Goal: Task Accomplishment & Management: Use online tool/utility

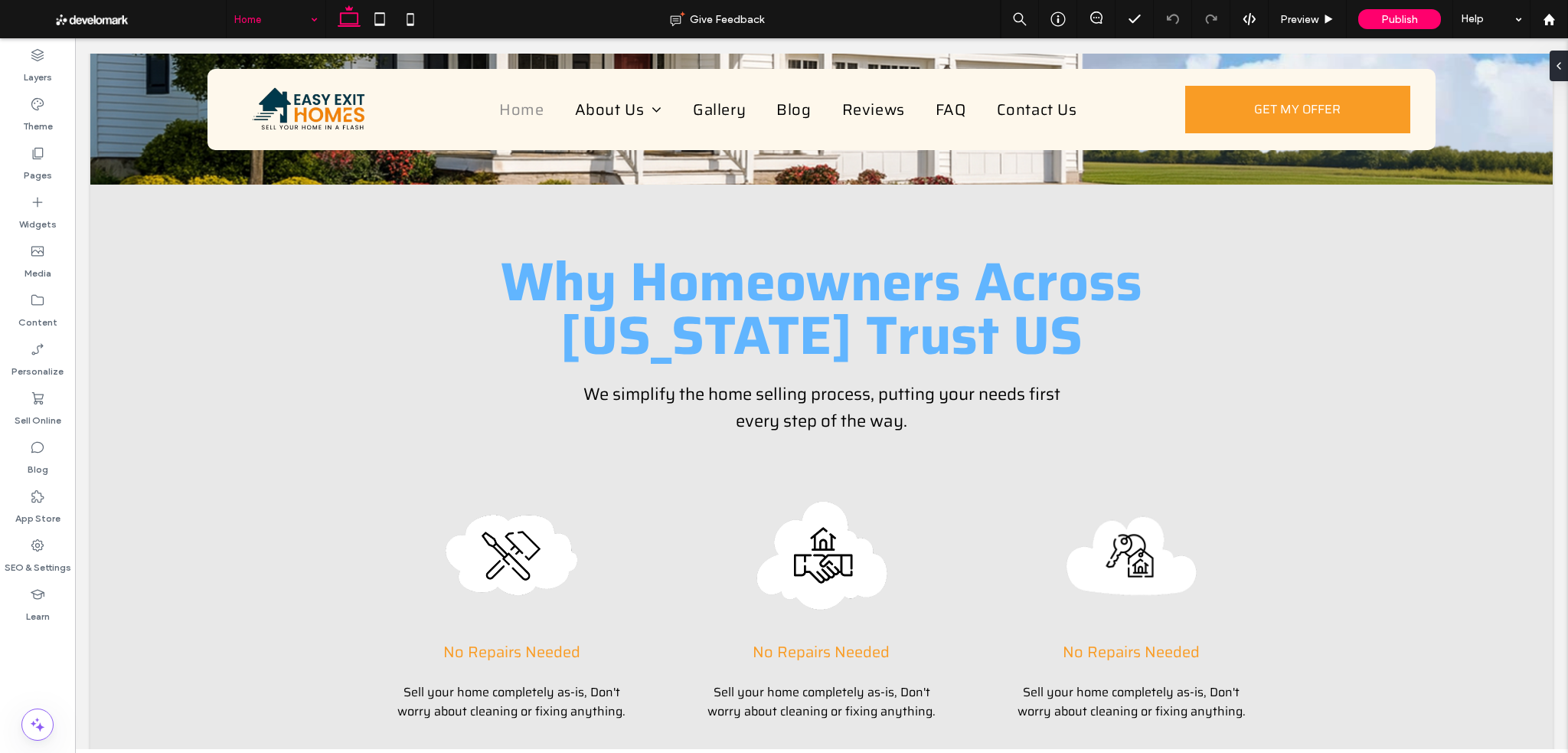
scroll to position [715, 0]
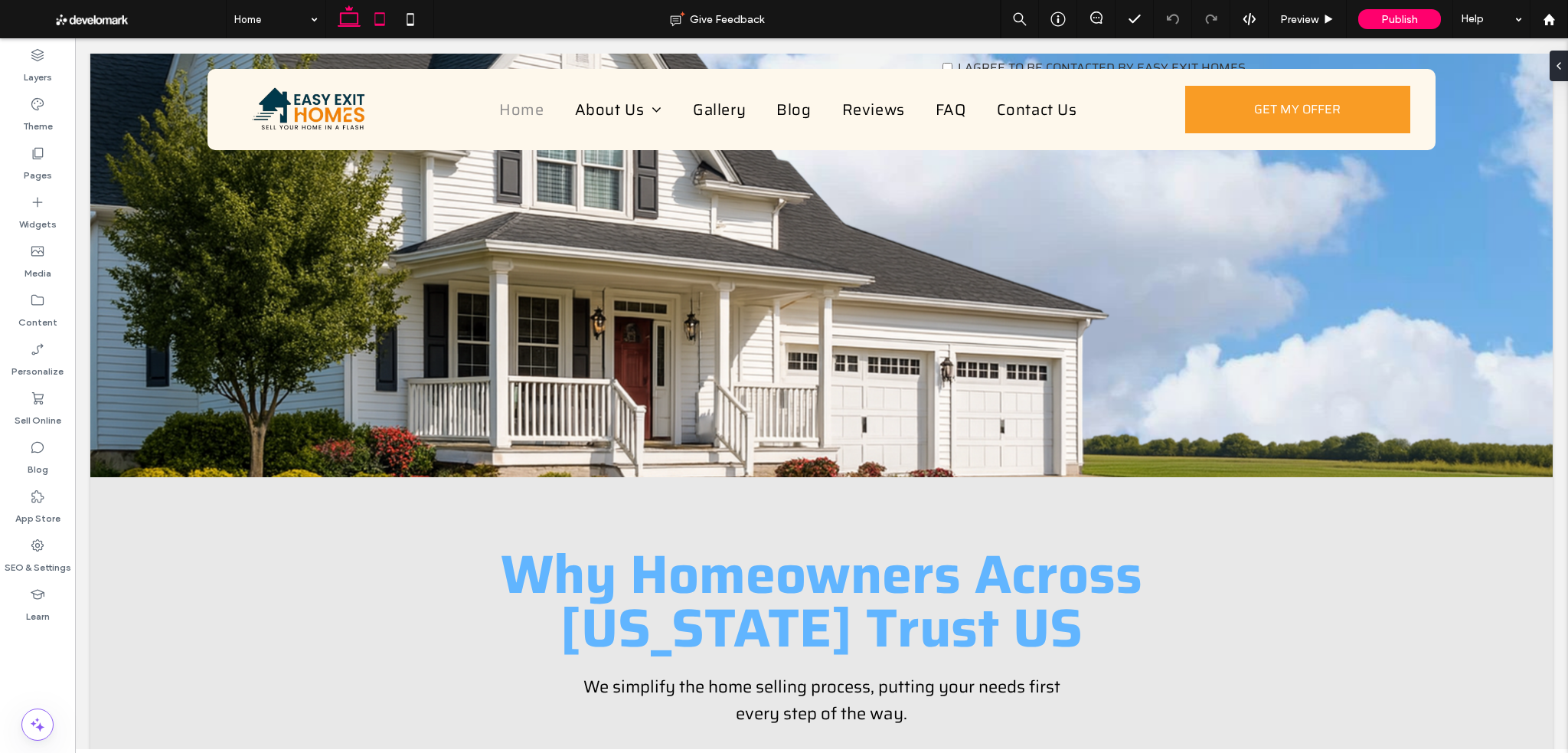
click at [382, 24] on use at bounding box center [379, 18] width 10 height 13
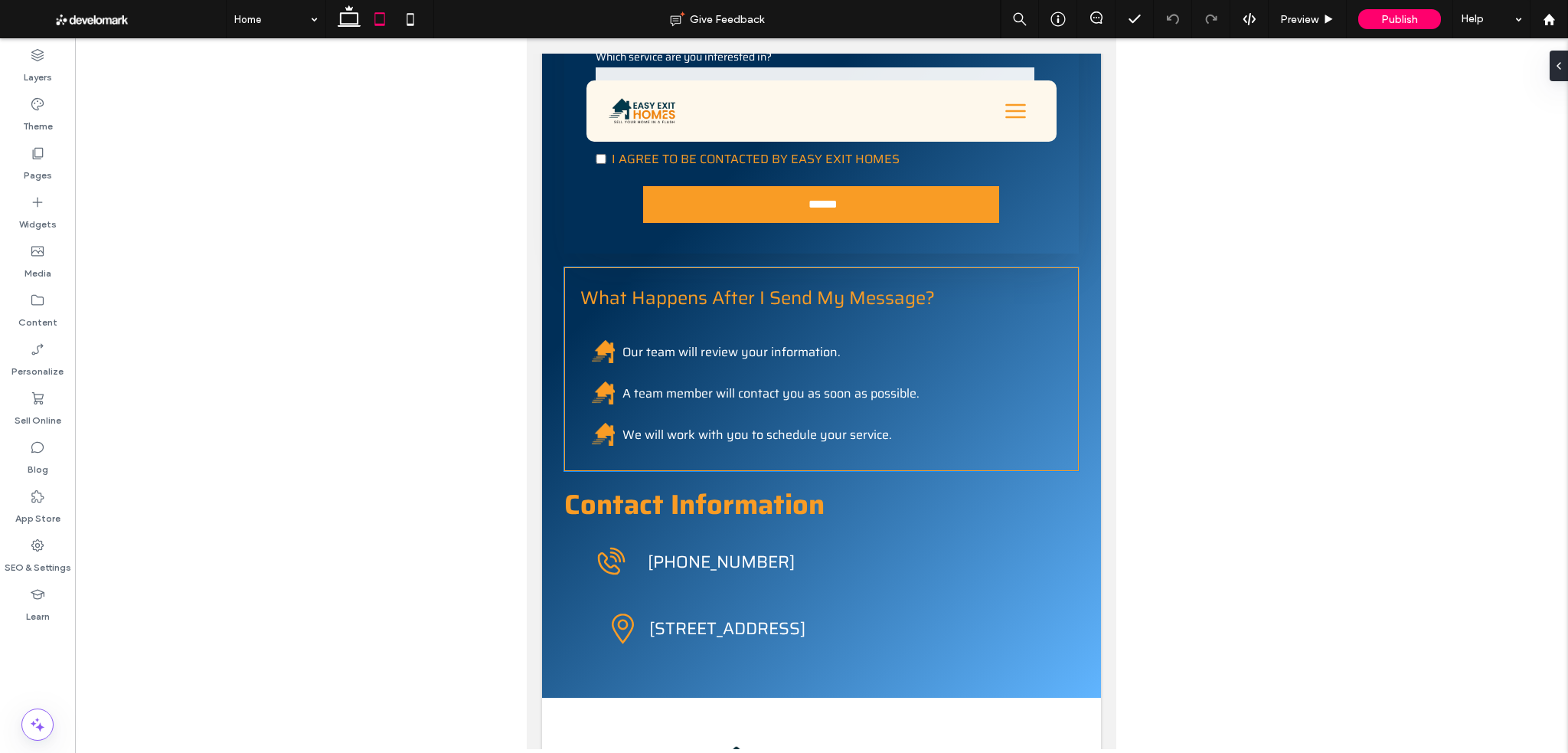
scroll to position [6842, 0]
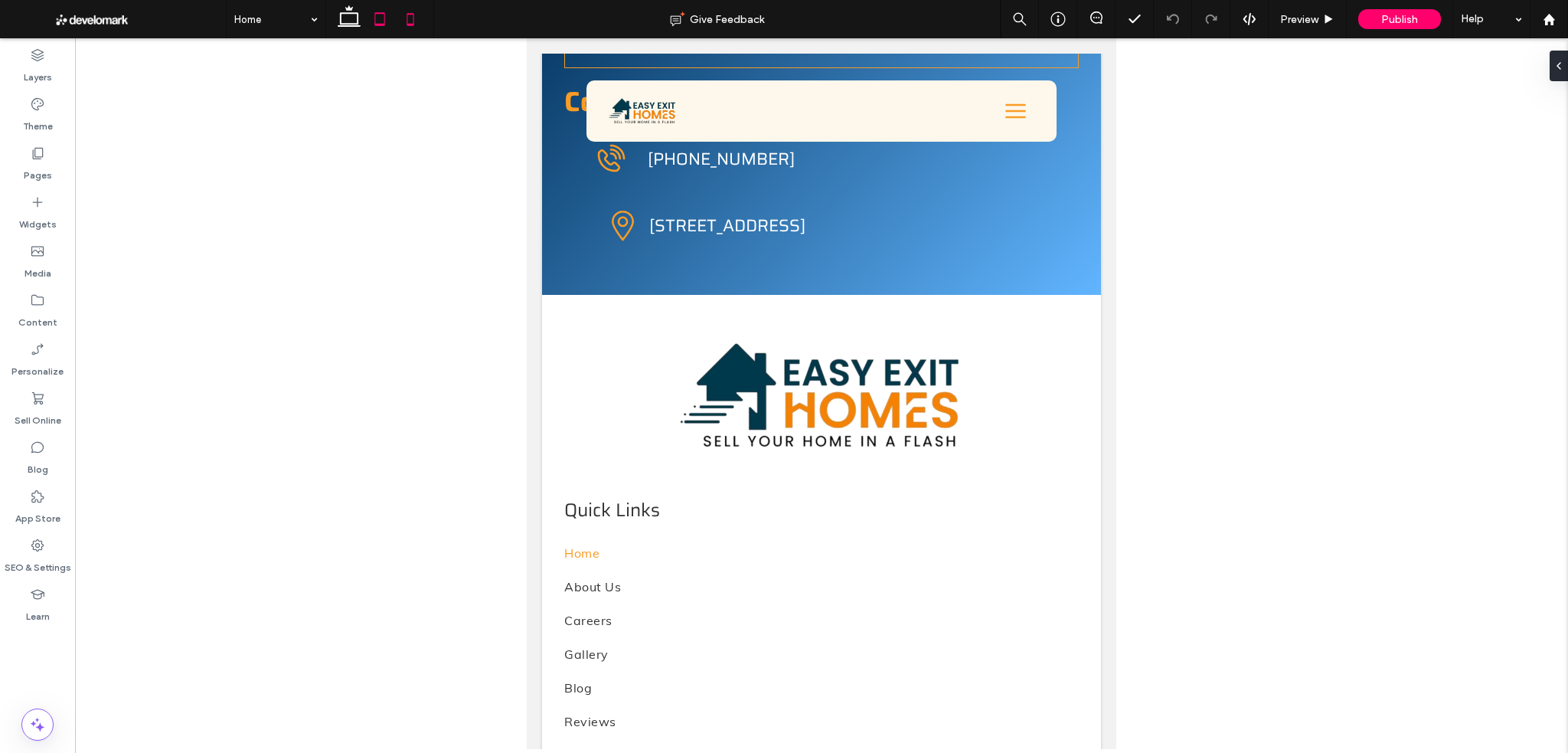
click at [409, 23] on icon at bounding box center [410, 19] width 31 height 31
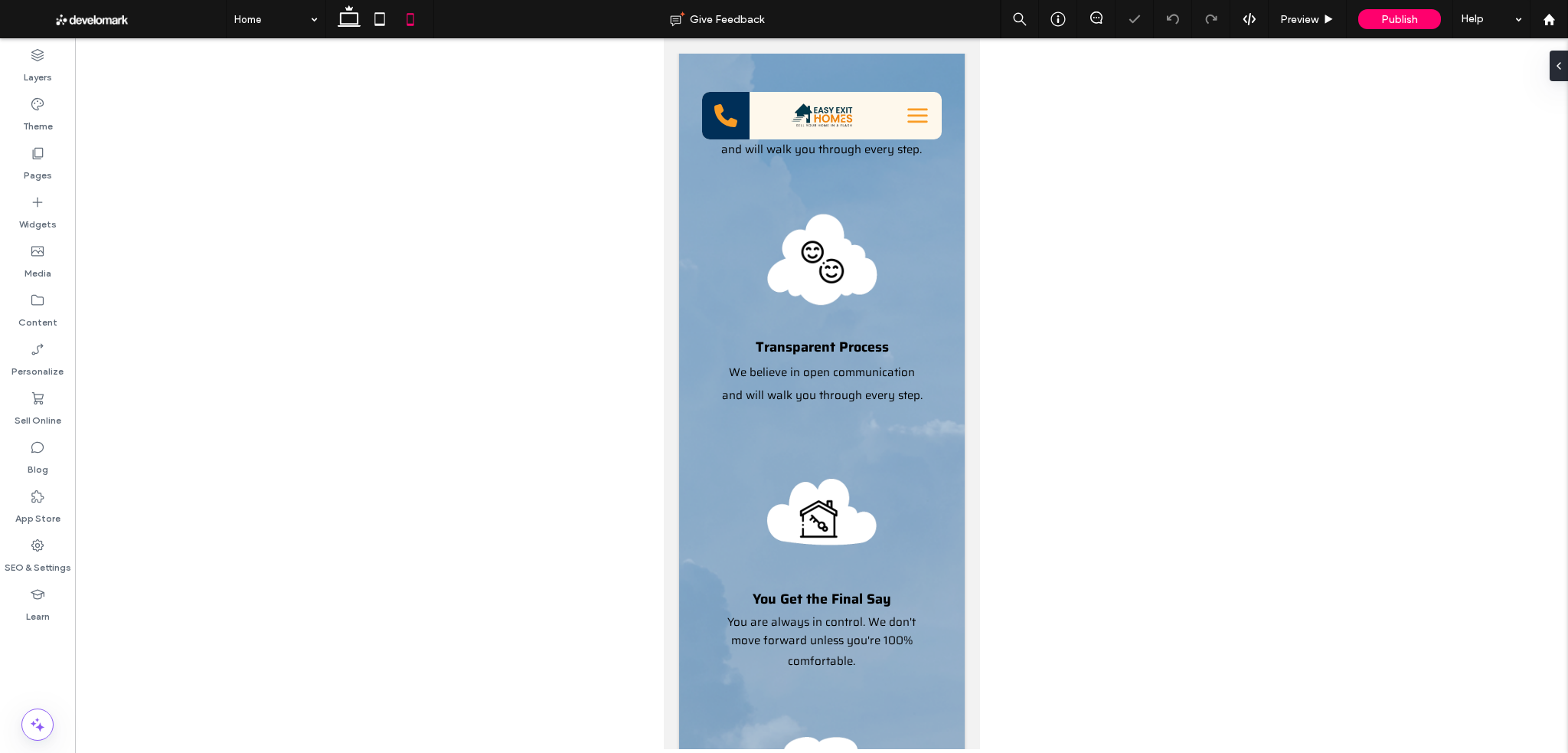
scroll to position [9721, 0]
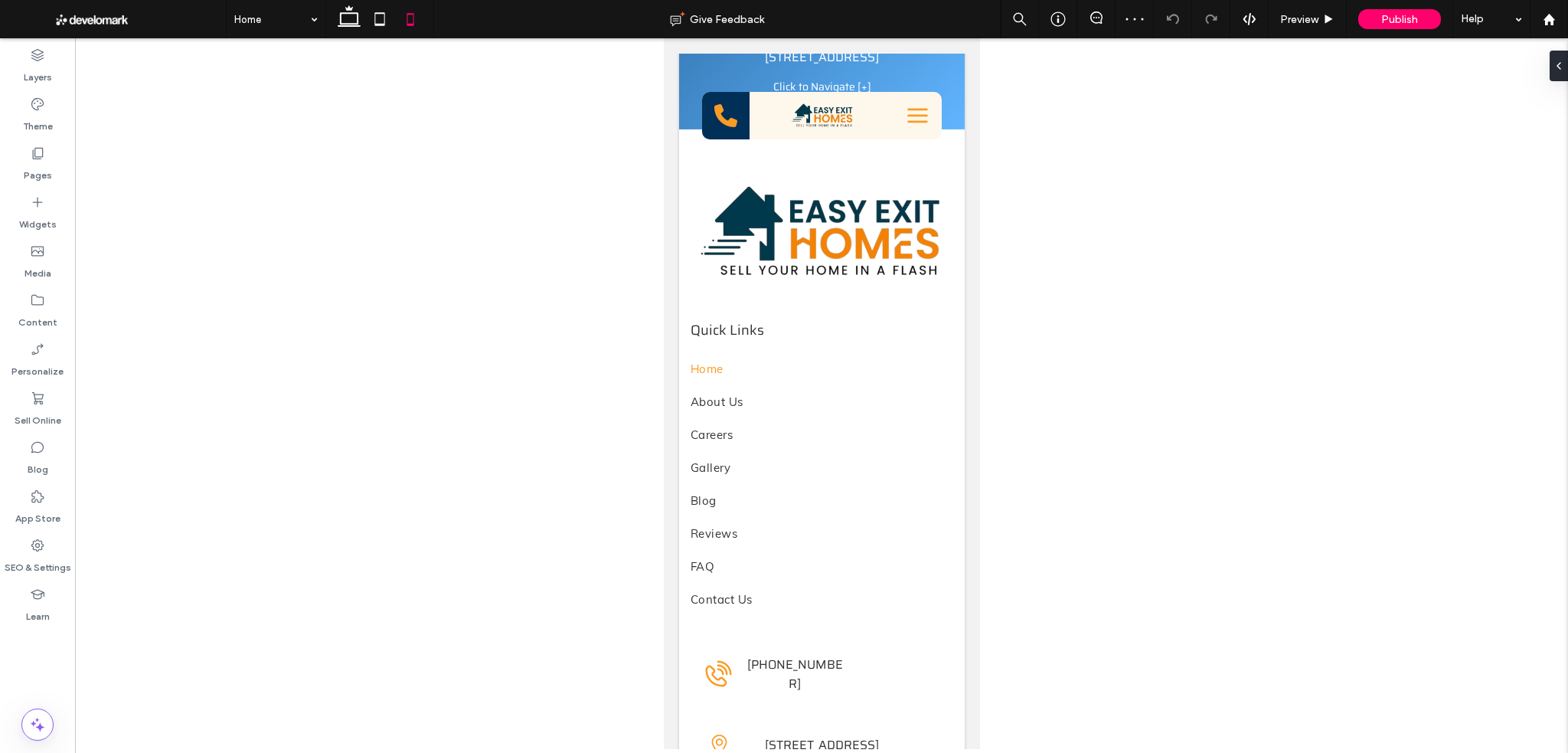
click at [417, 23] on icon at bounding box center [410, 19] width 31 height 31
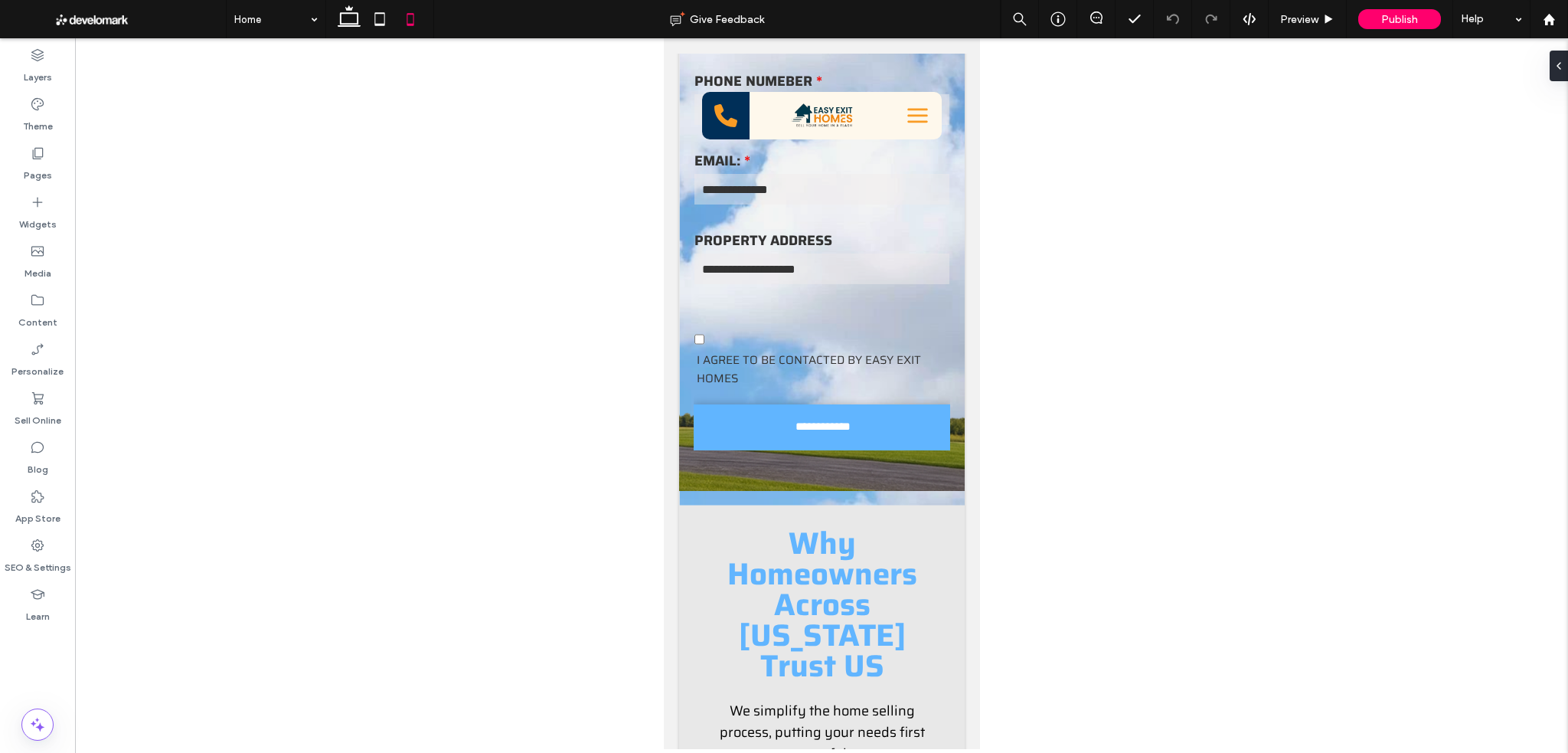
scroll to position [426, 0]
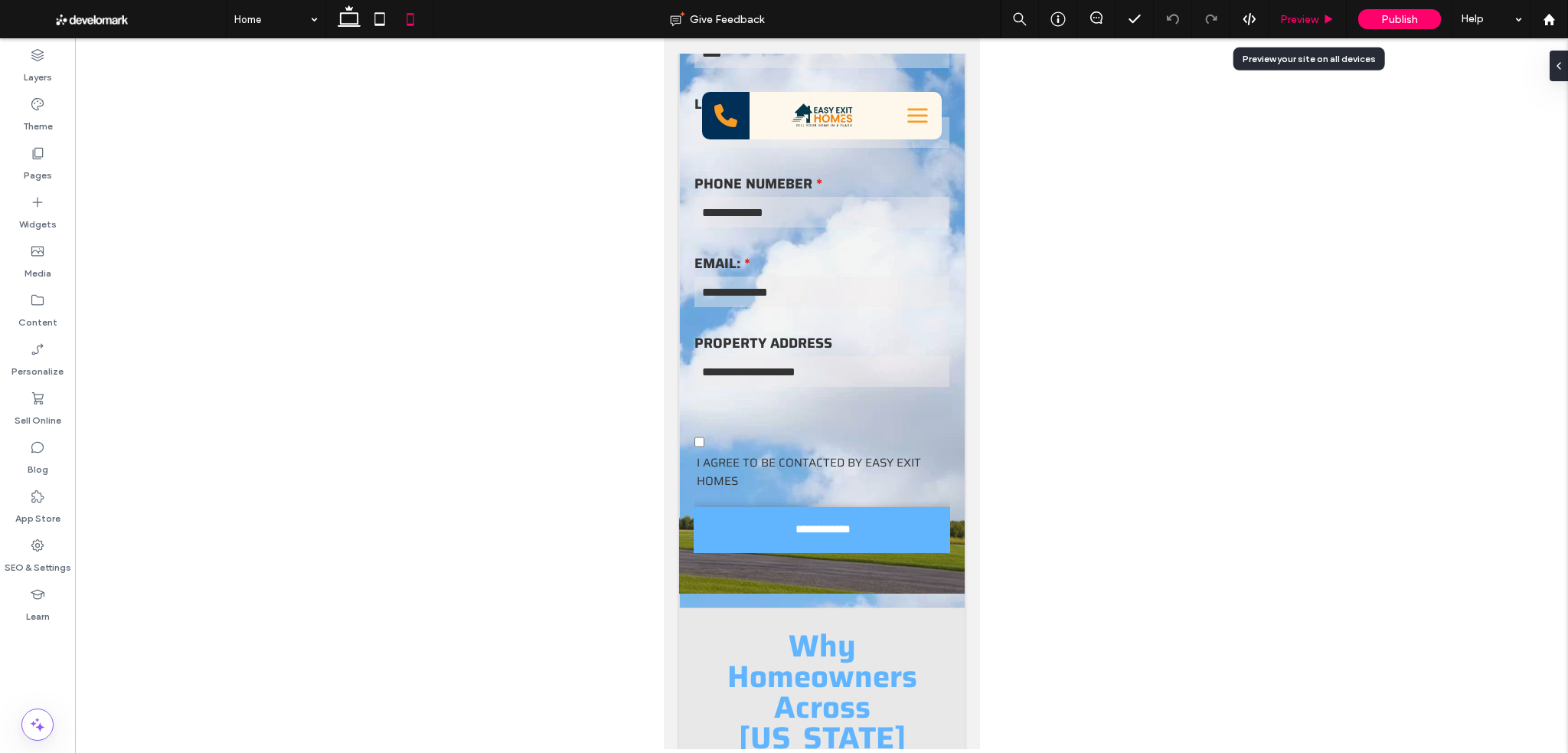
click at [1319, 18] on div "Preview" at bounding box center [1307, 19] width 78 height 13
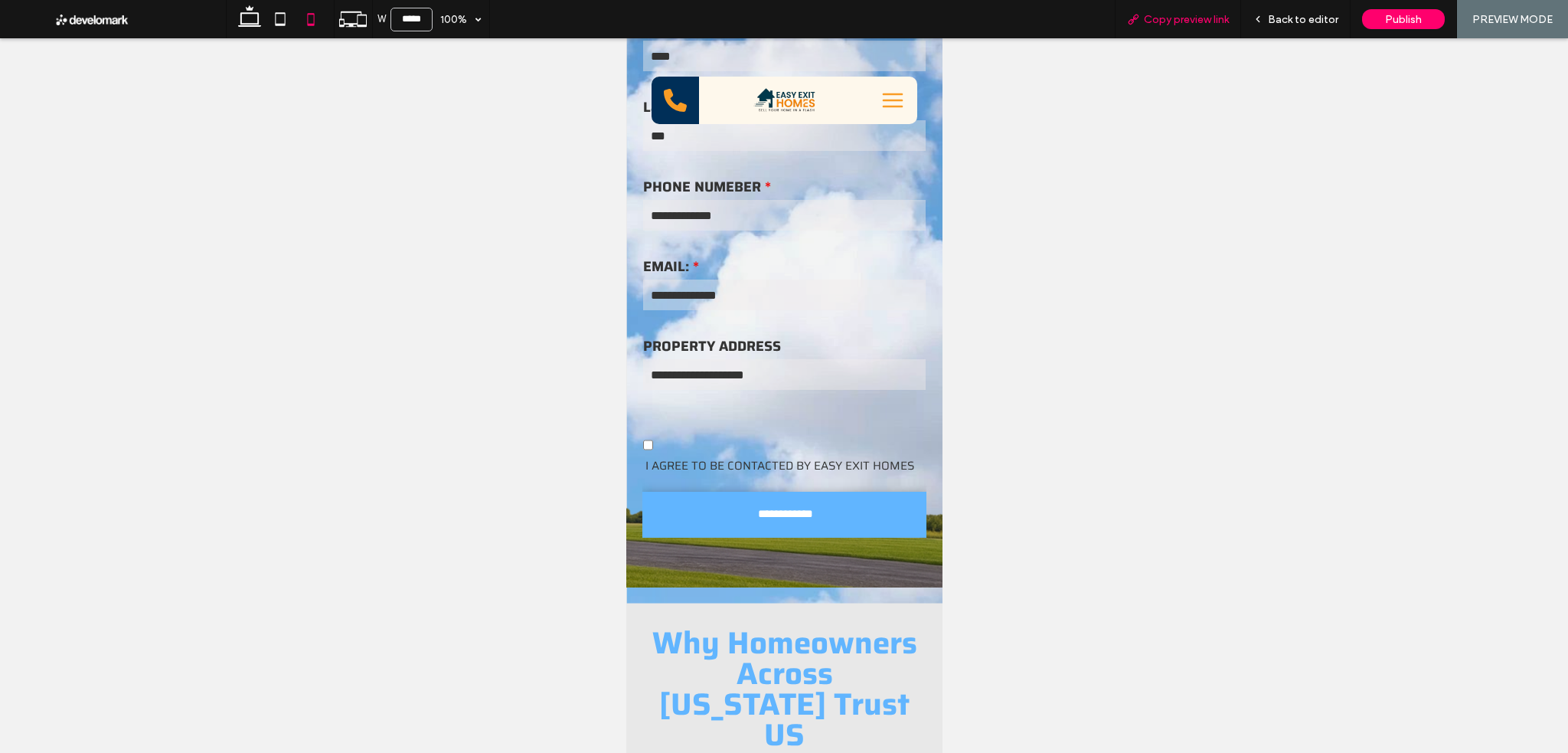
click at [1215, 22] on span "Copy preview link" at bounding box center [1186, 19] width 85 height 13
click at [1259, 18] on icon at bounding box center [1258, 19] width 11 height 11
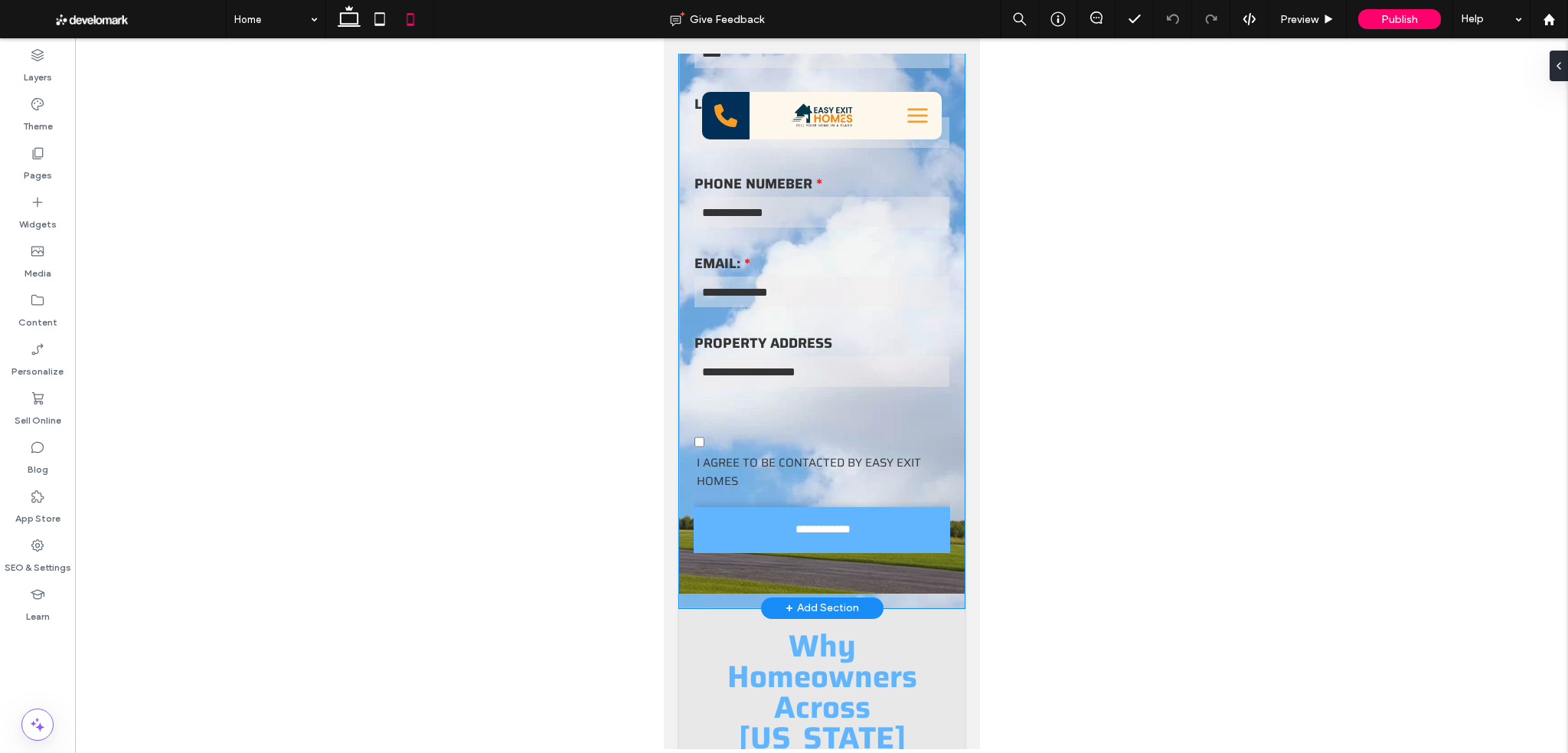
click at [905, 594] on div "**********" at bounding box center [821, 118] width 286 height 981
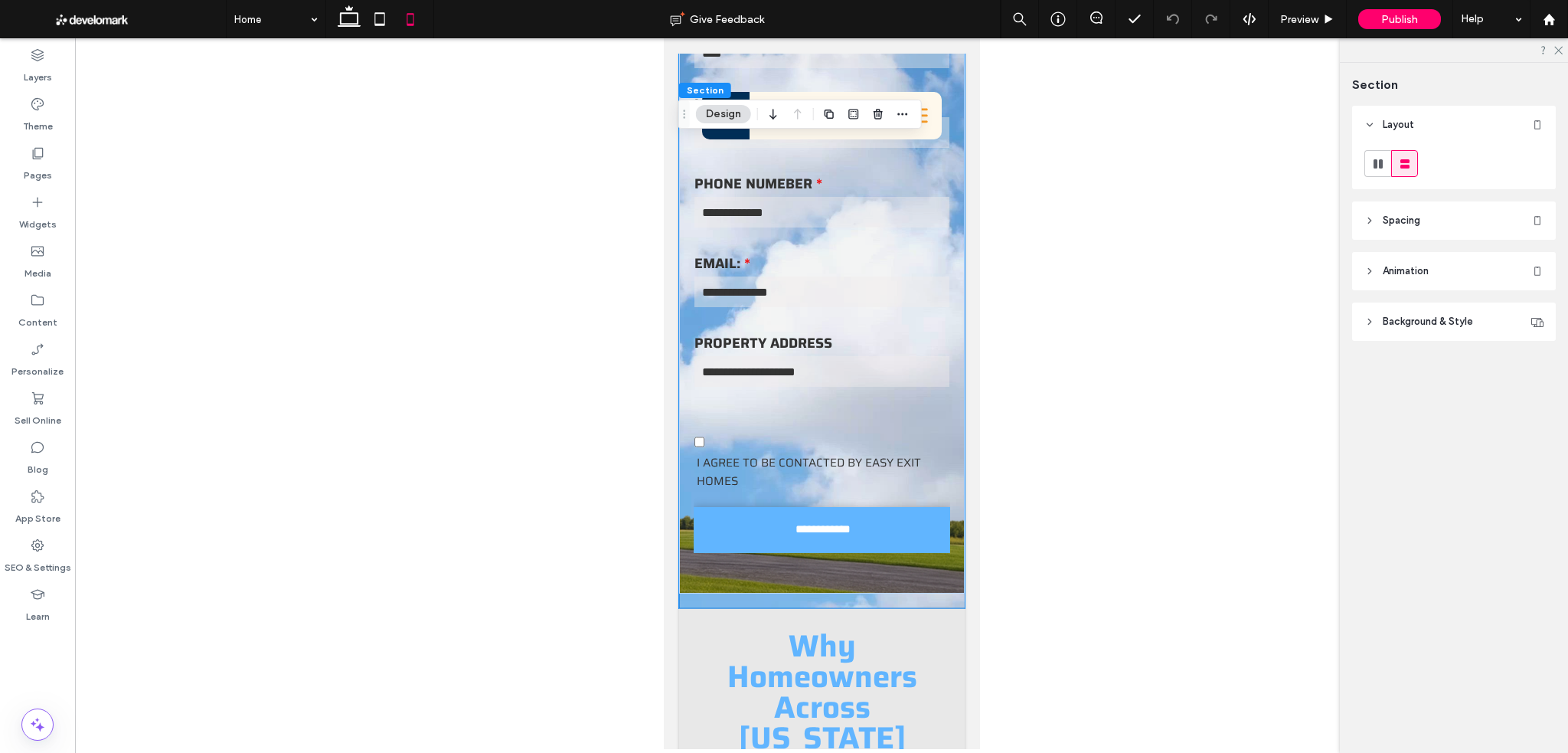
click at [1424, 224] on header "Spacing" at bounding box center [1454, 221] width 203 height 38
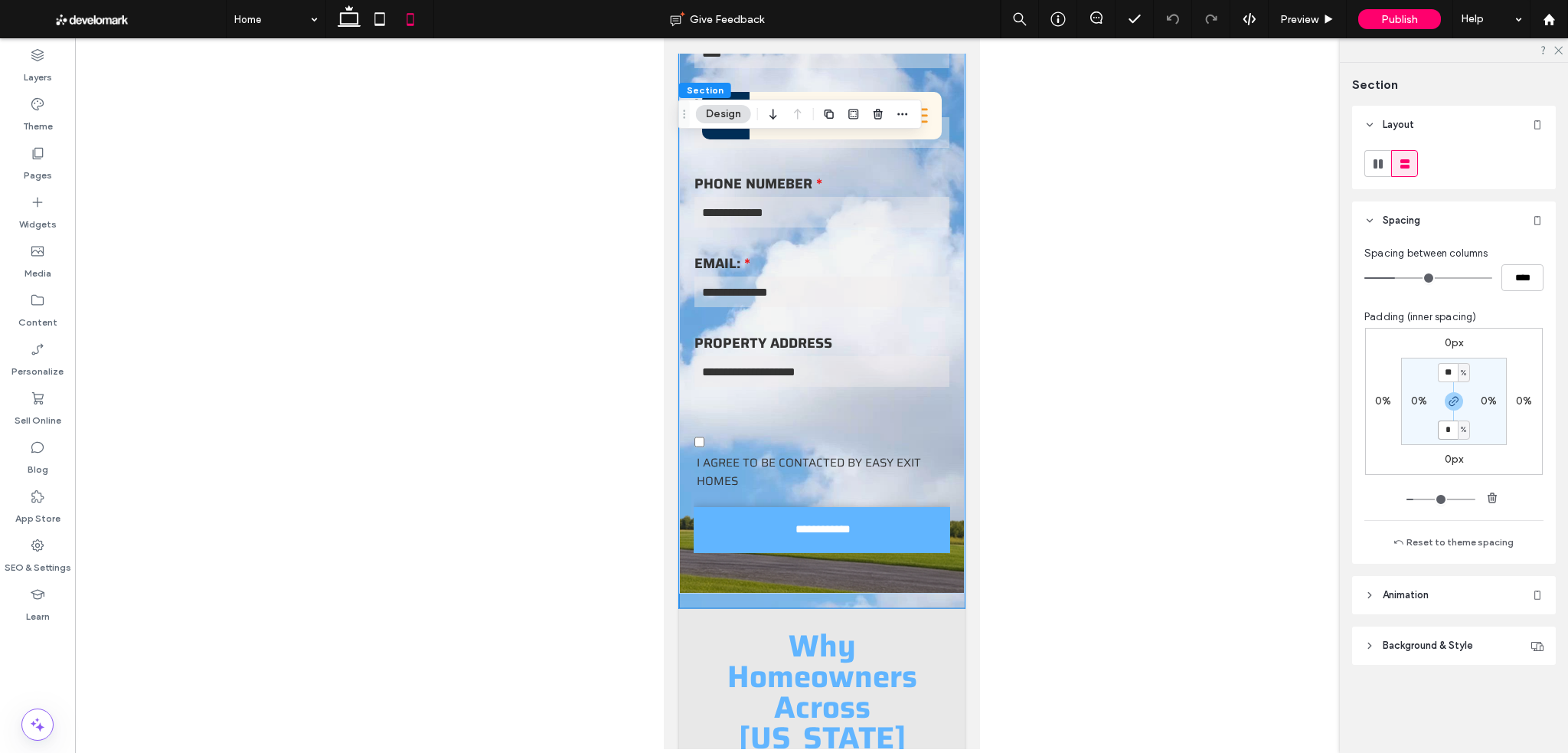
click at [1452, 434] on input "*" at bounding box center [1447, 430] width 20 height 19
click at [1457, 403] on icon "button" at bounding box center [1454, 401] width 12 height 12
click at [1452, 434] on label "5%" at bounding box center [1454, 429] width 15 height 13
type input "*"
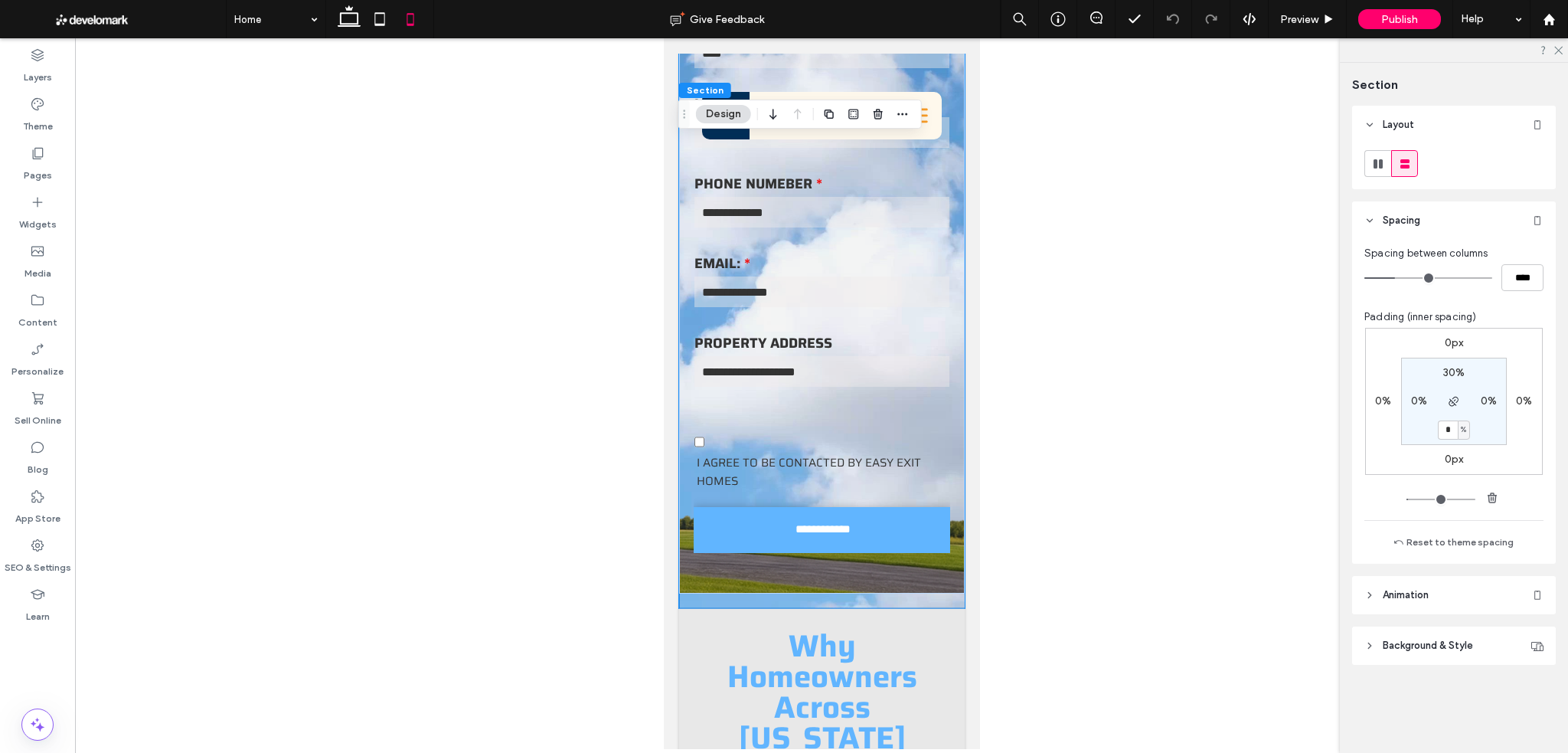
type input "*"
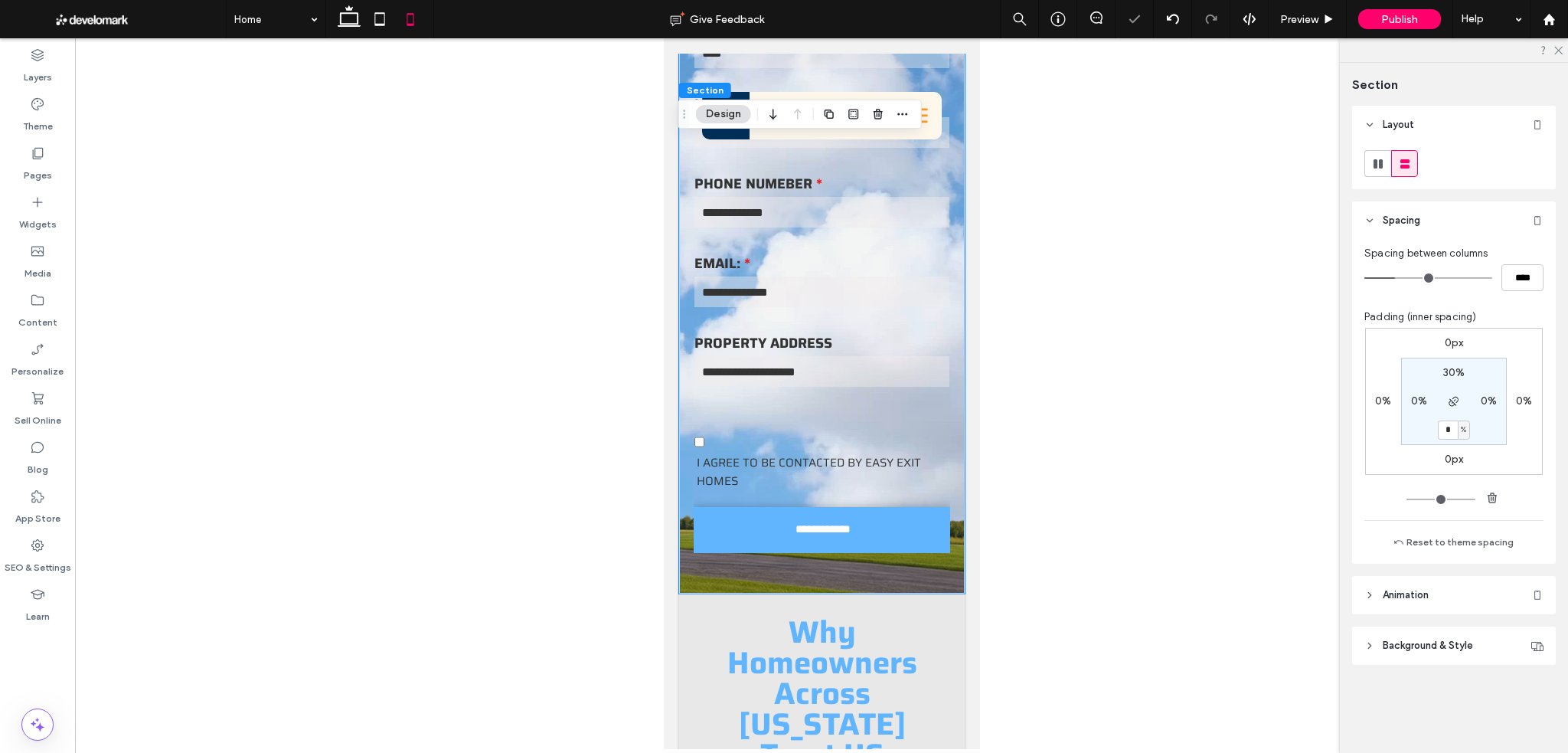
click at [1194, 333] on div at bounding box center [822, 393] width 1493 height 711
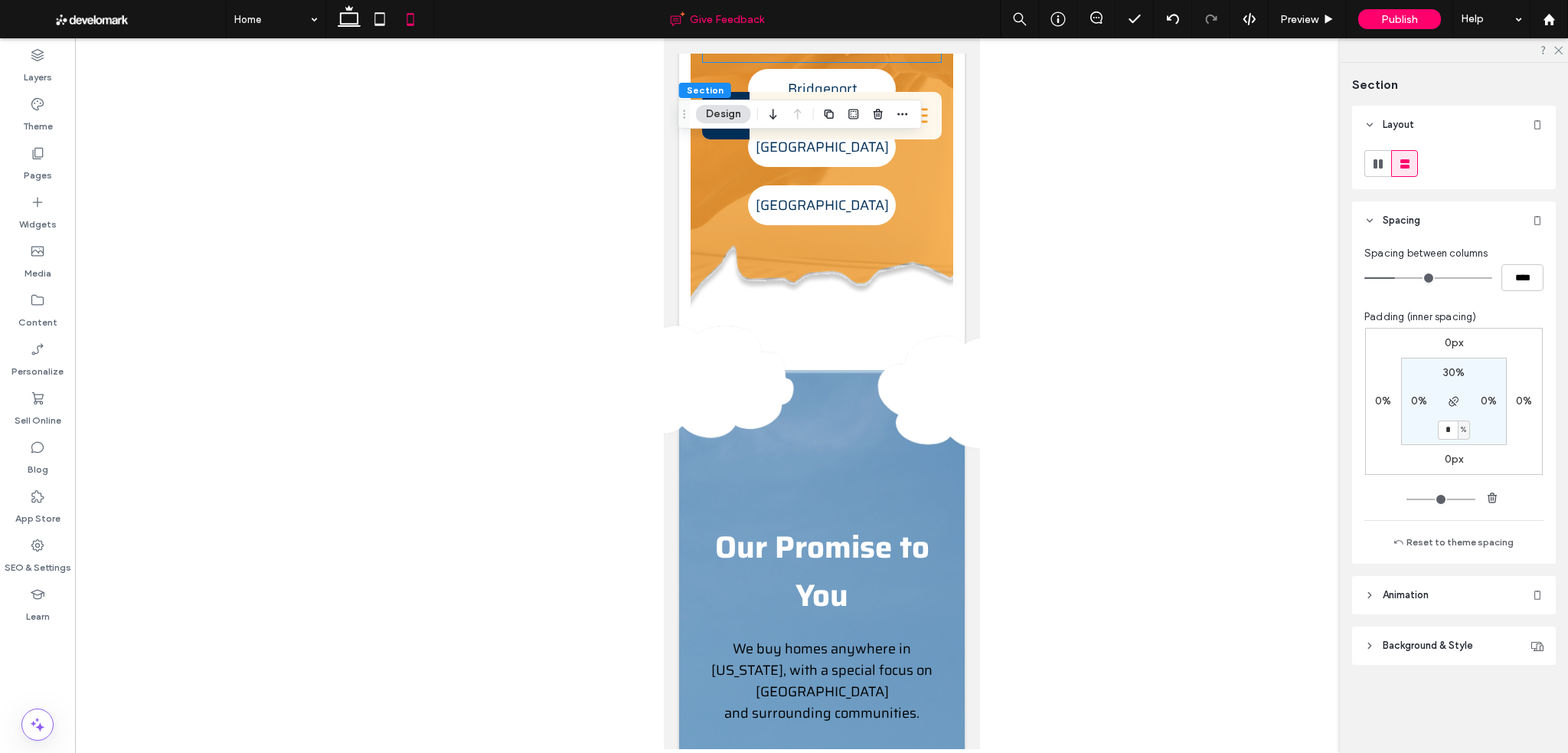
scroll to position [5719, 0]
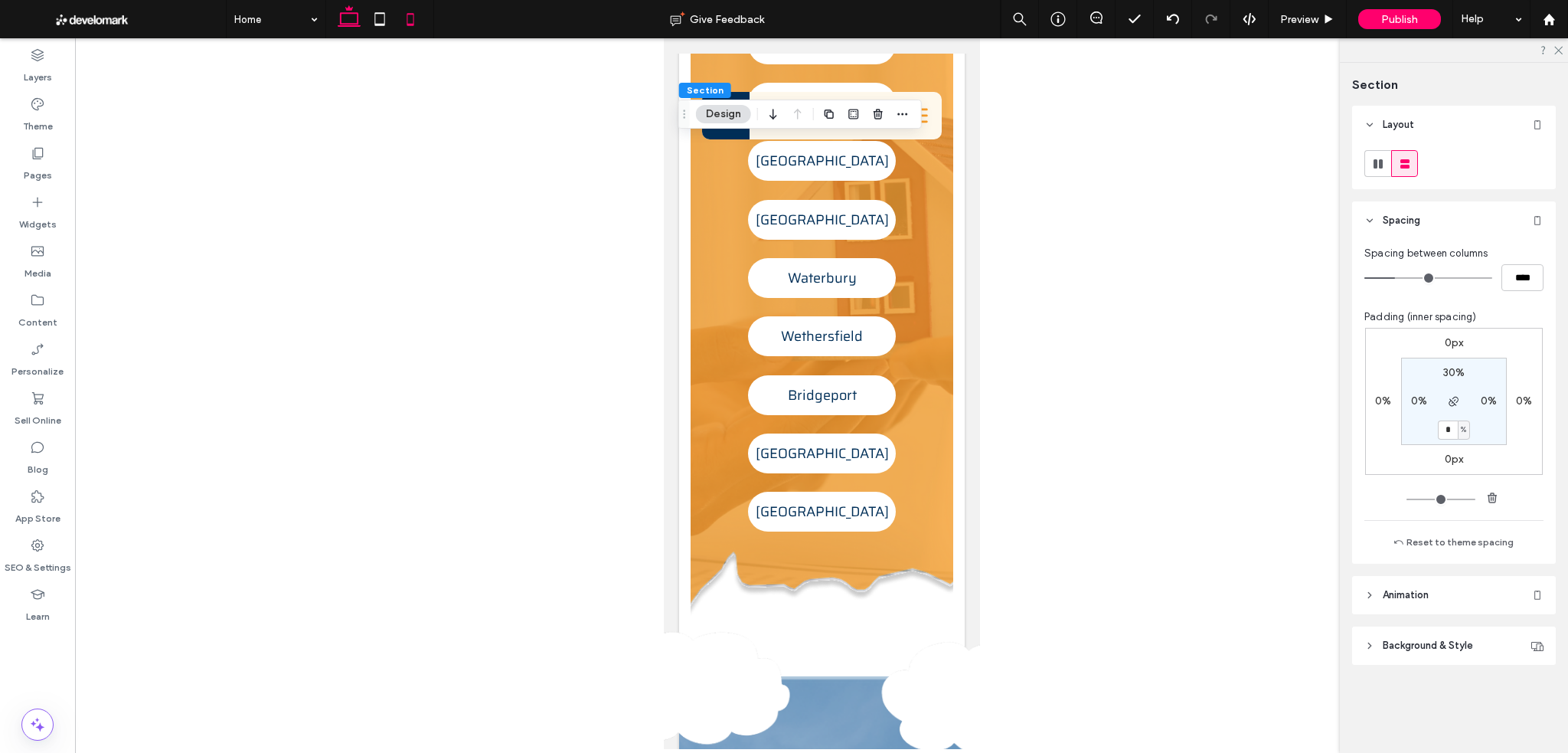
click at [356, 17] on icon at bounding box center [349, 19] width 31 height 31
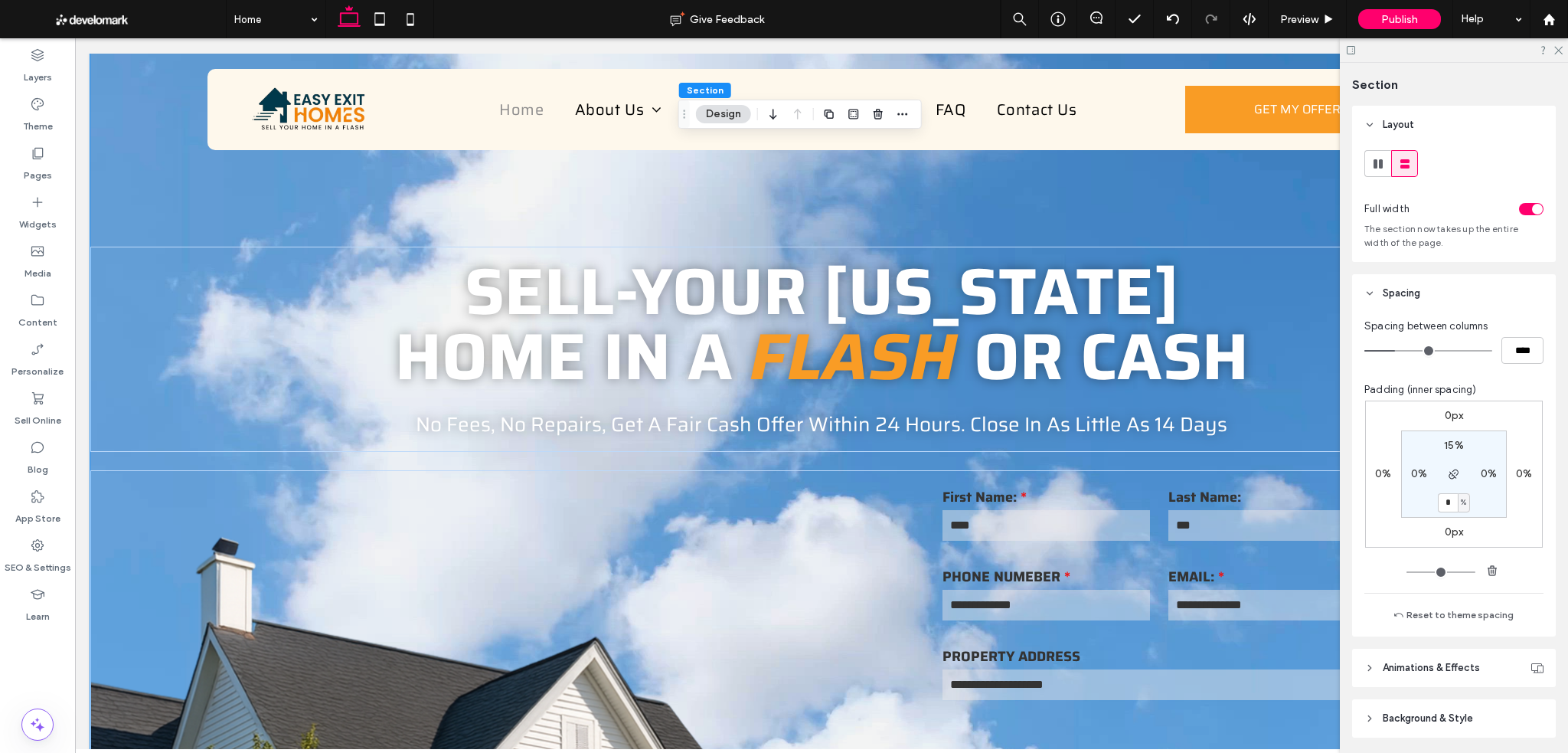
scroll to position [0, 0]
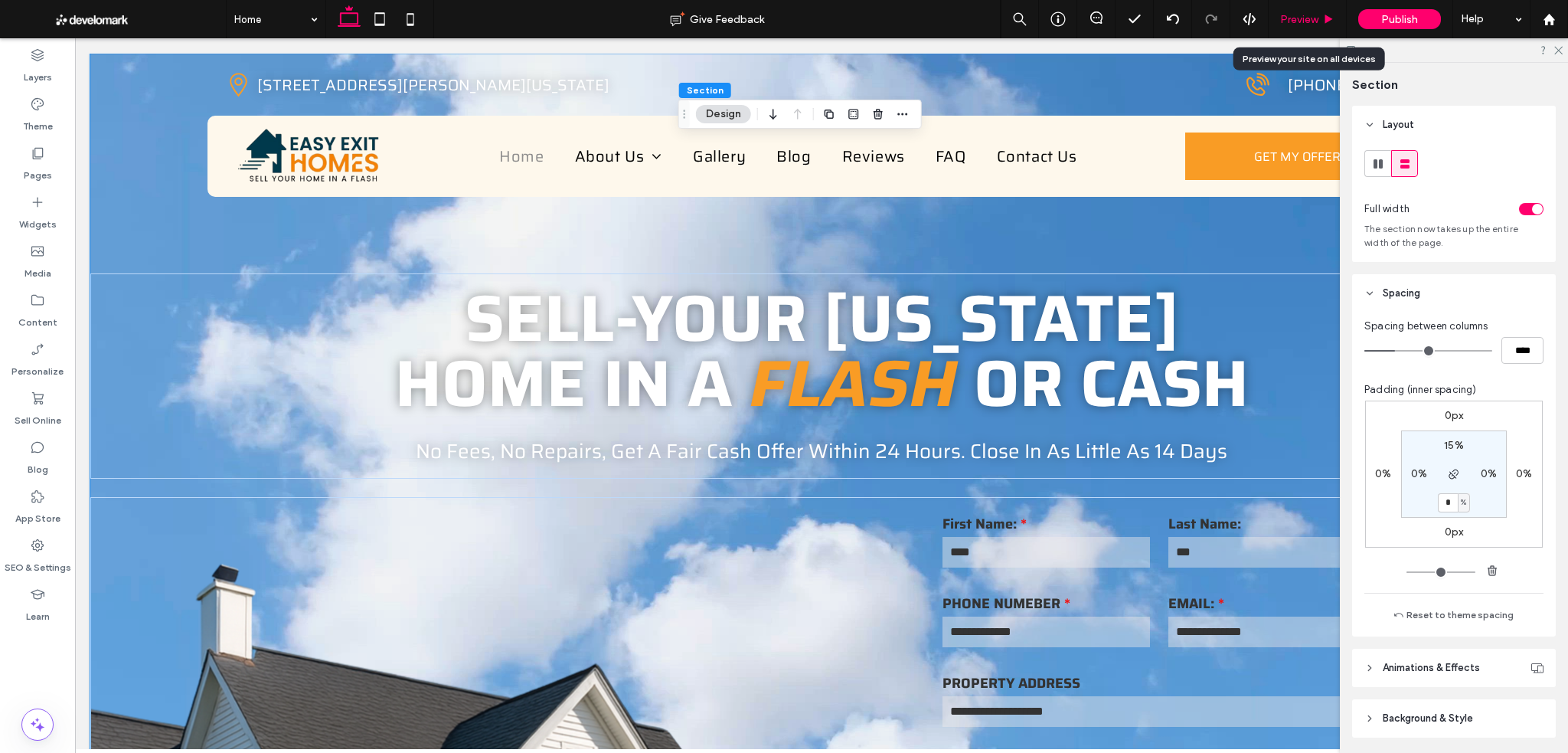
click at [1303, 7] on div "Preview" at bounding box center [1308, 19] width 78 height 38
click at [1312, 16] on span "Preview" at bounding box center [1299, 19] width 38 height 13
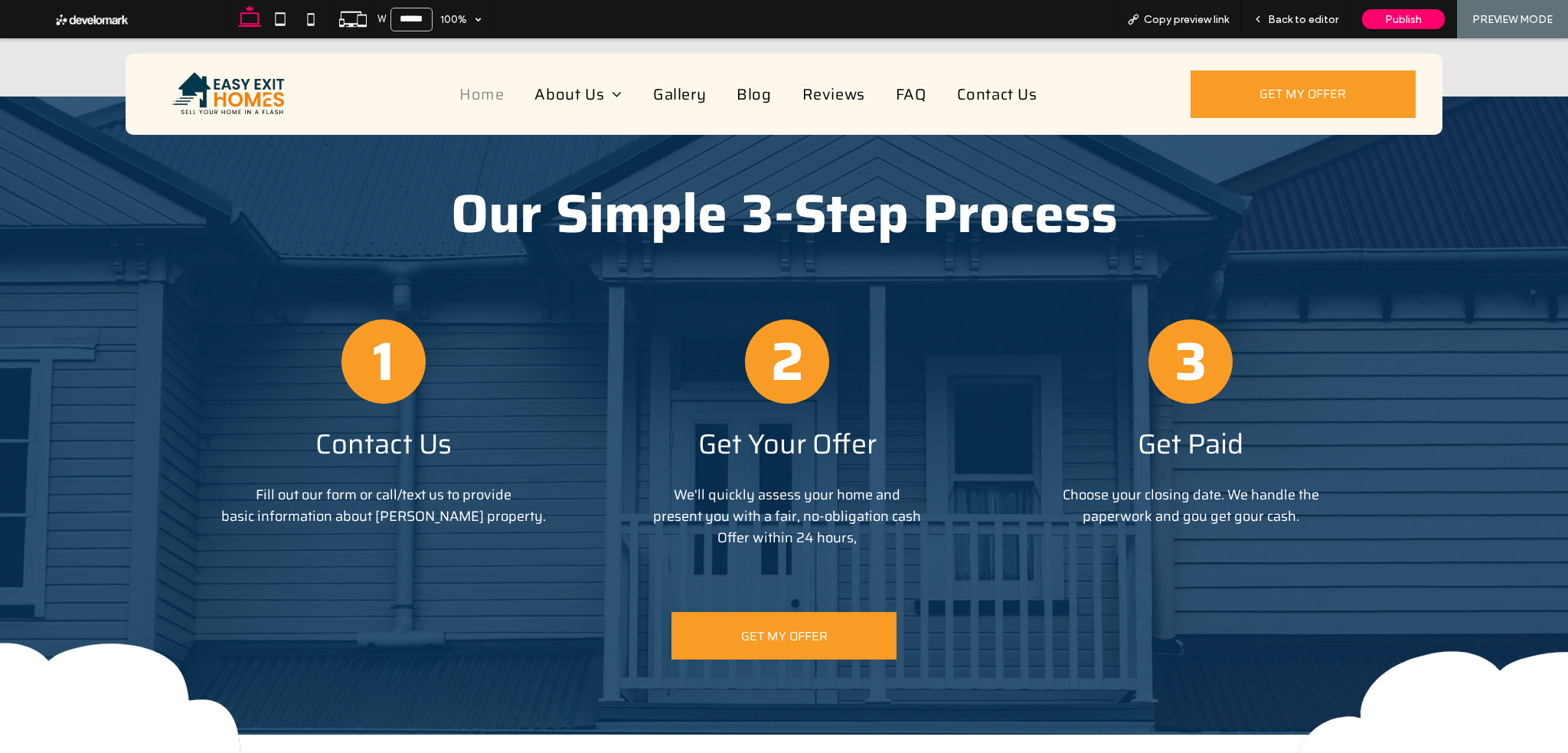
scroll to position [2247, 0]
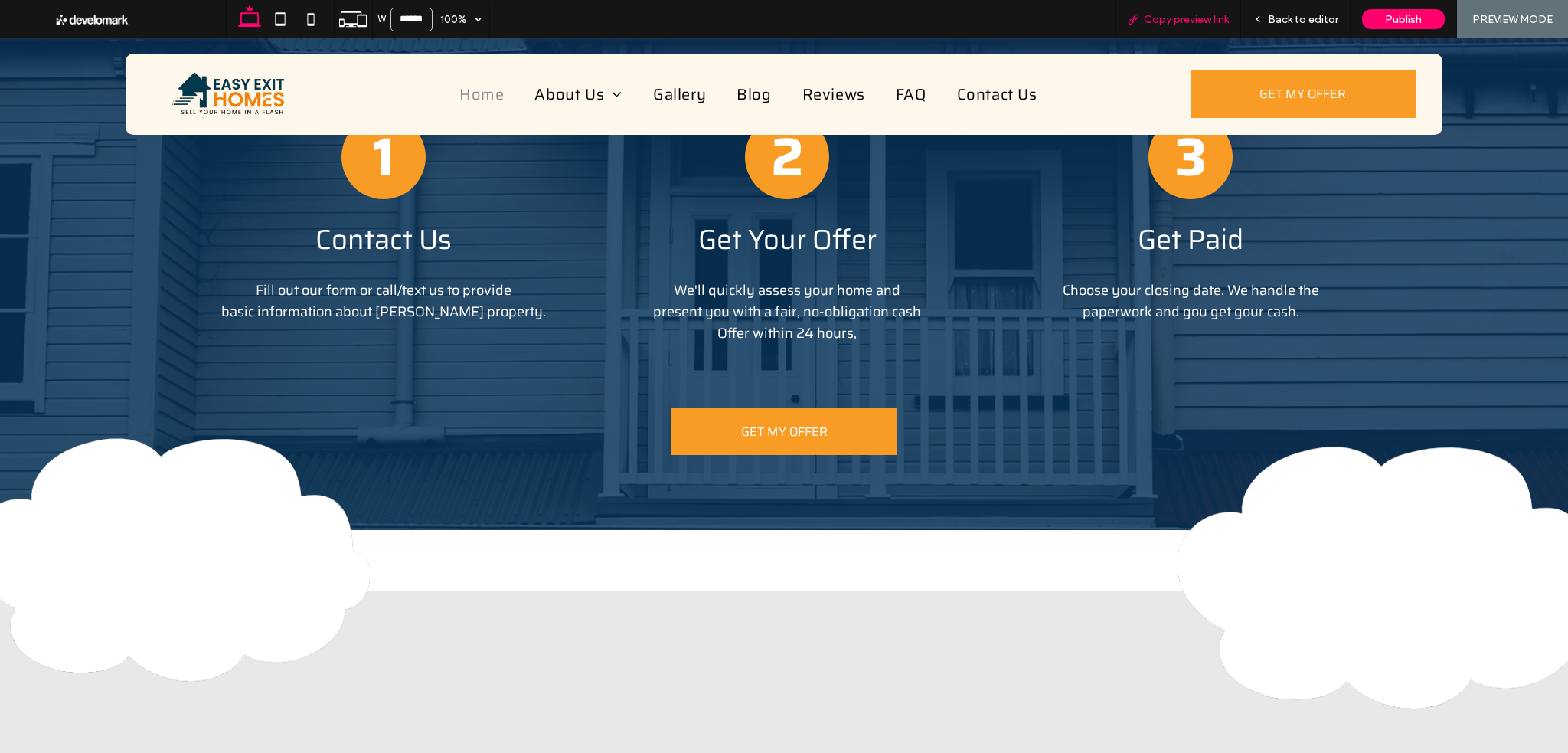
click at [1179, 34] on div "Copy preview link" at bounding box center [1177, 19] width 126 height 38
click at [1292, 28] on div "Back to editor" at bounding box center [1295, 19] width 110 height 38
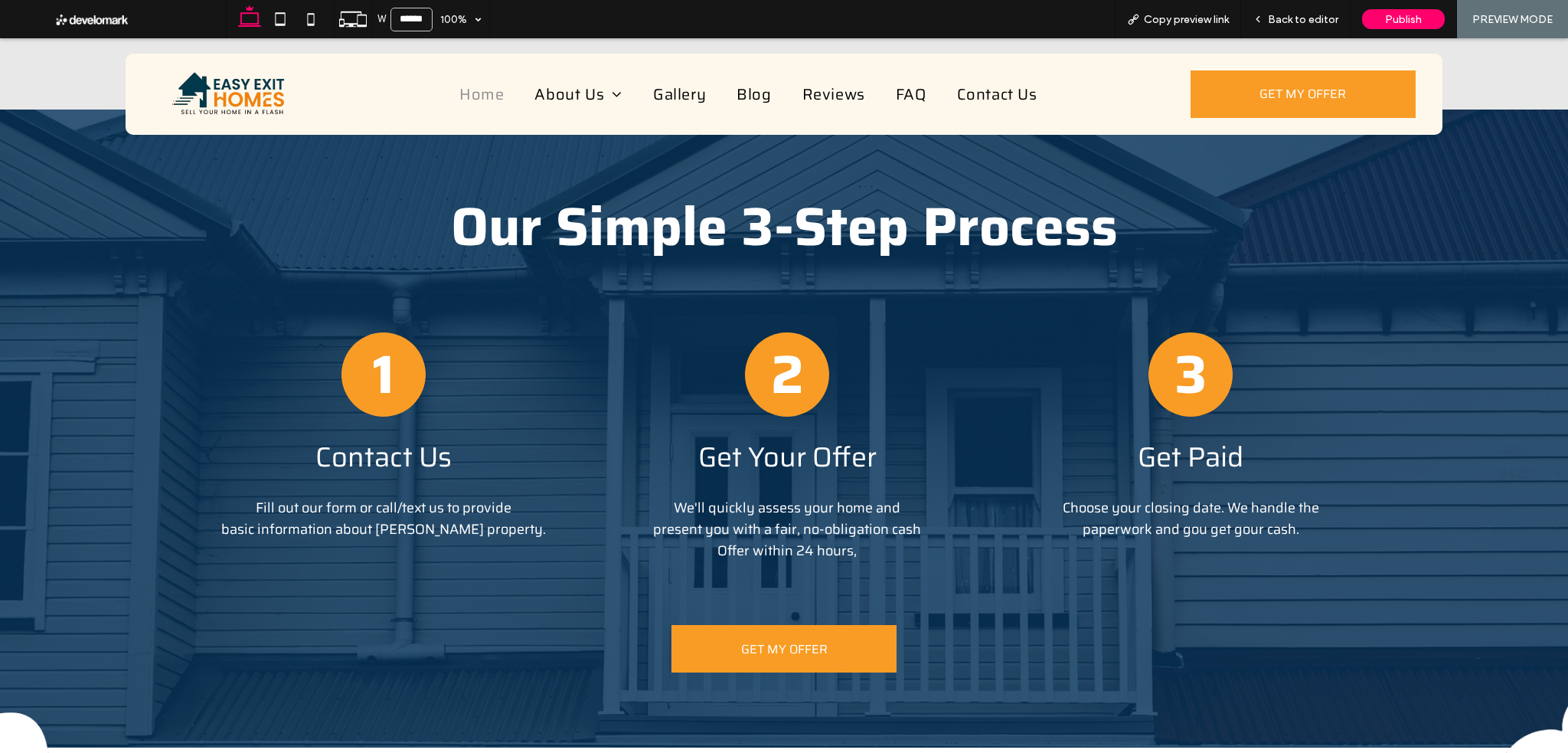
scroll to position [1940, 0]
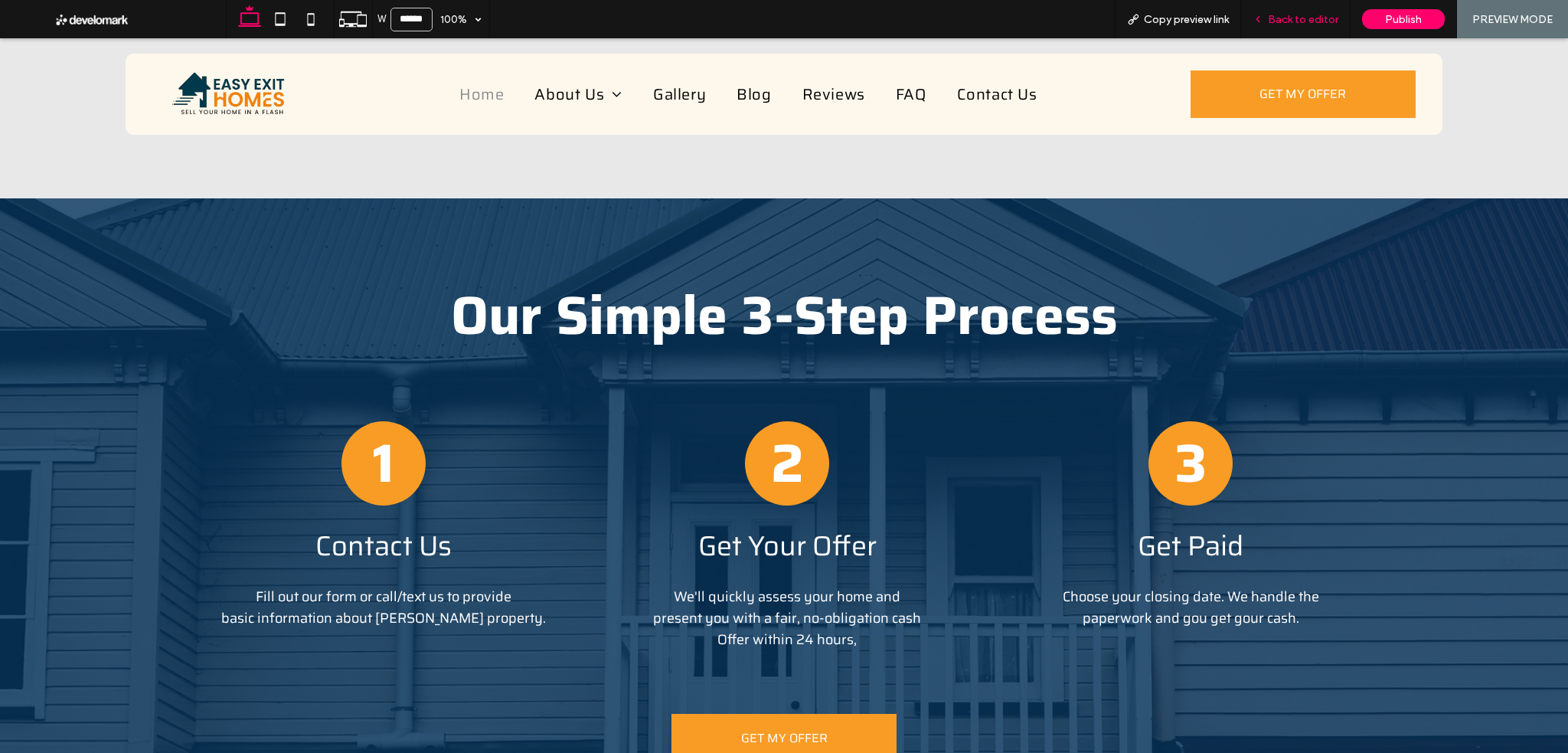
click at [1308, 16] on span "Back to editor" at bounding box center [1303, 19] width 71 height 13
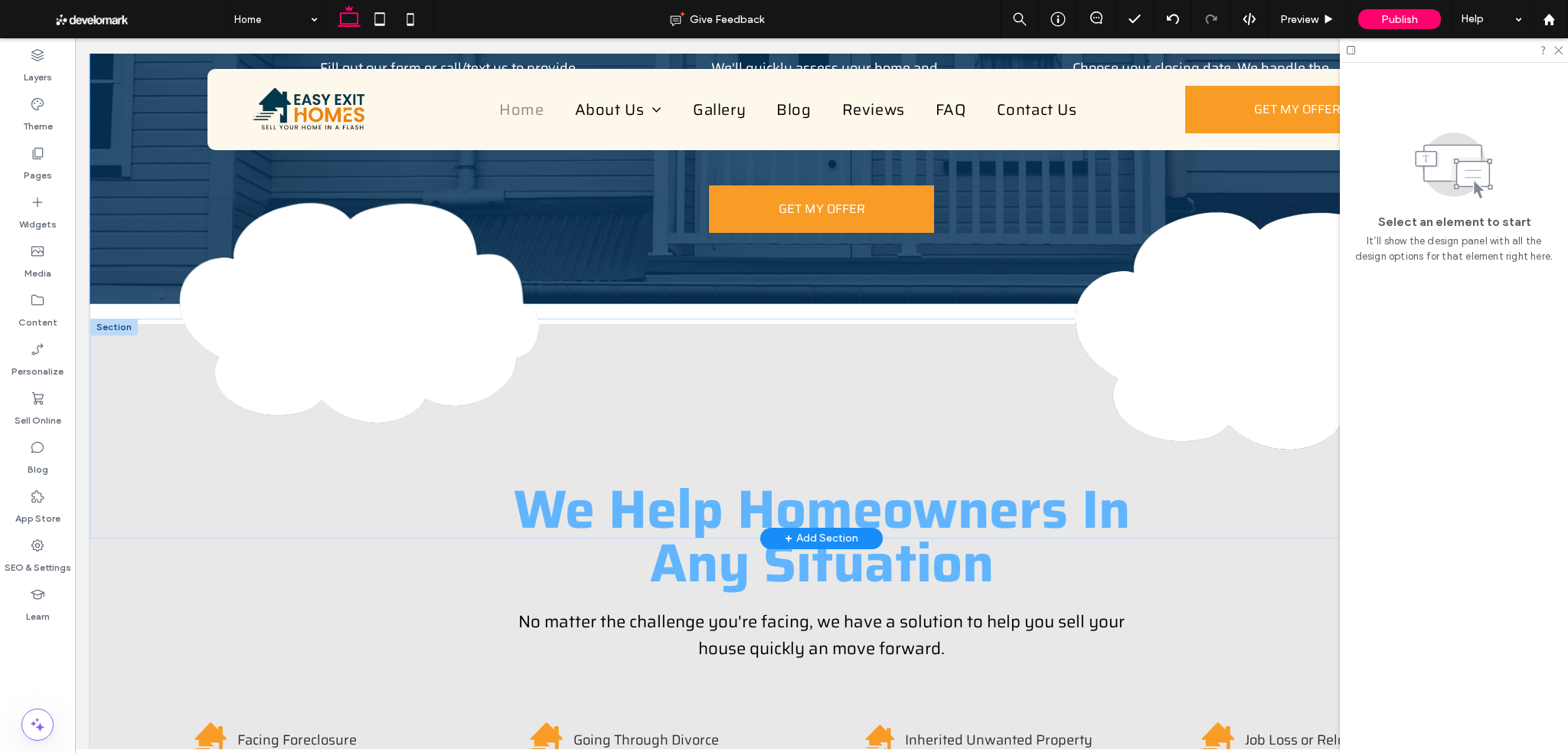
scroll to position [2442, 0]
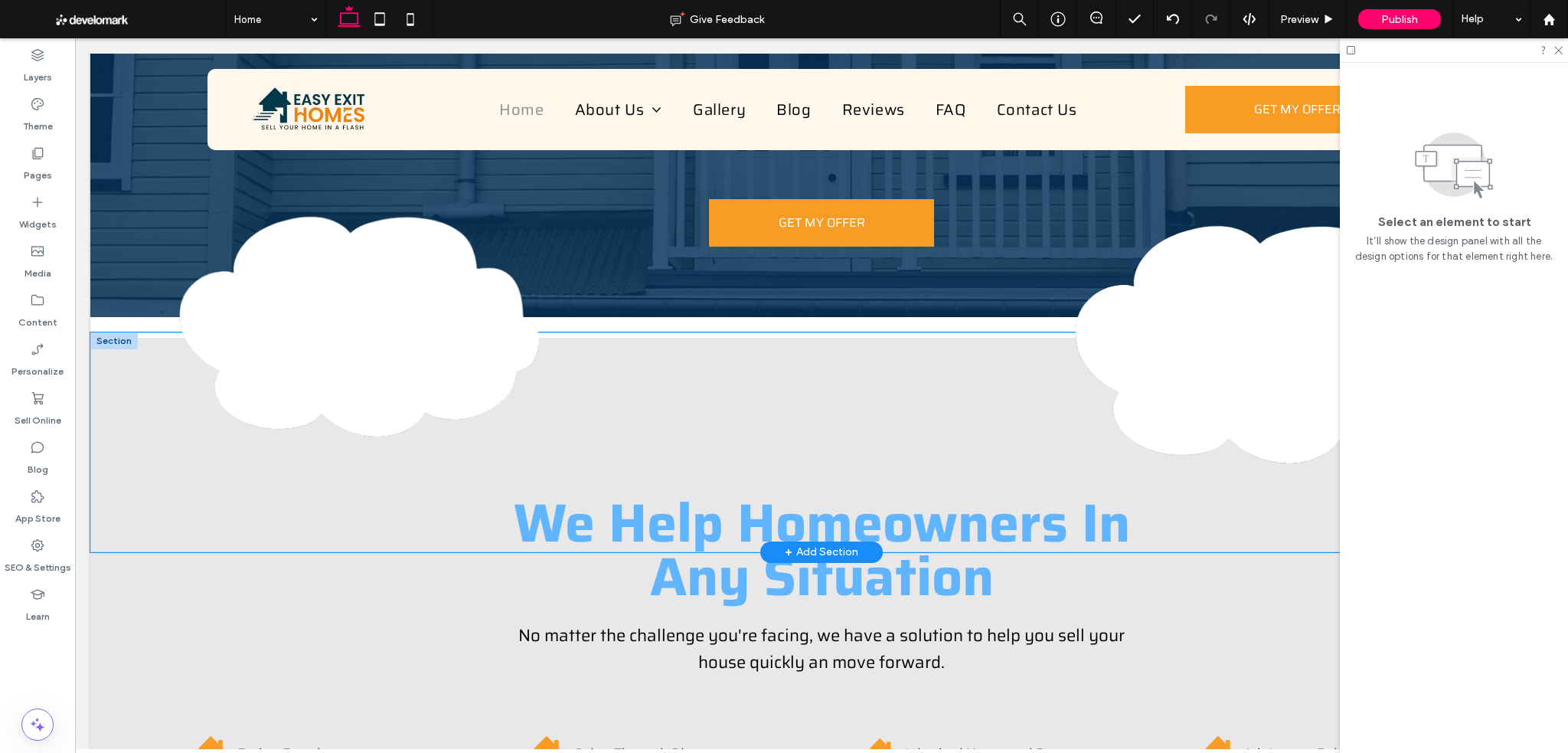
click at [786, 347] on div at bounding box center [822, 443] width 1462 height 220
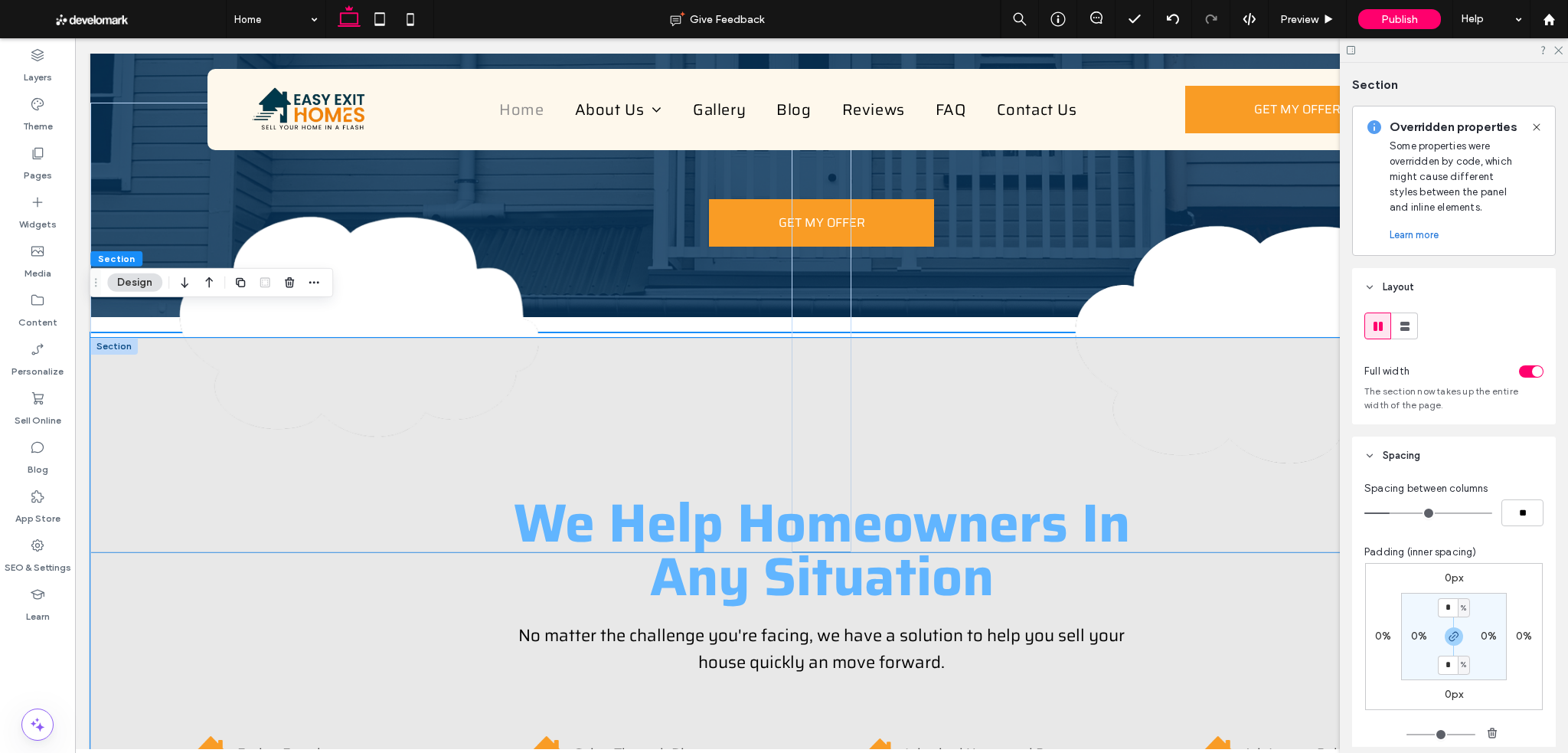
click at [112, 551] on div "We Help Homeowners In Any Situation No matter the challenge you're facing, we h…" at bounding box center [822, 656] width 1462 height 636
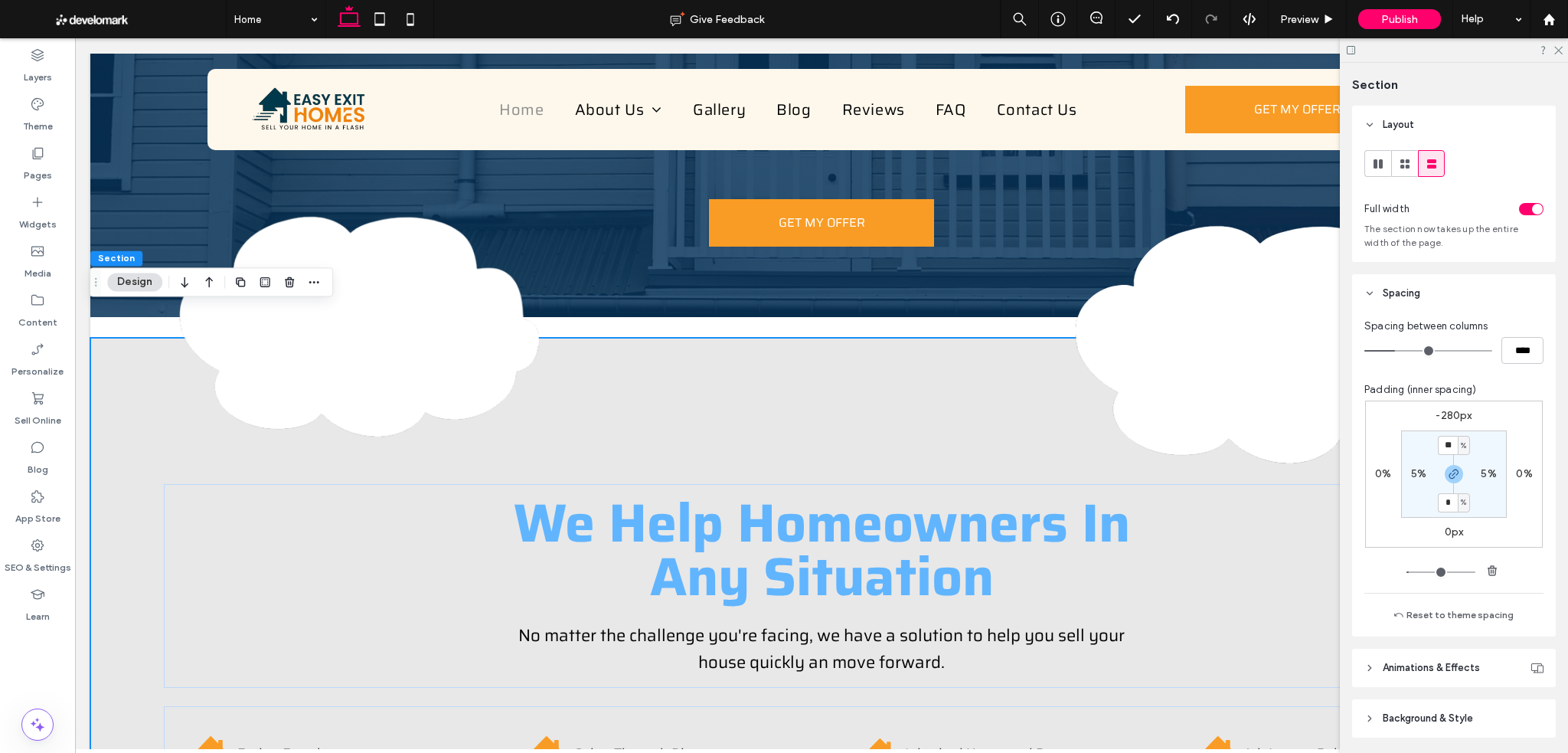
click at [1451, 410] on label "-280px" at bounding box center [1453, 415] width 36 height 13
click at [1451, 410] on input "****" at bounding box center [1447, 416] width 20 height 19
click at [1447, 479] on icon "button" at bounding box center [1454, 474] width 12 height 12
type input "*"
click at [1445, 427] on div "**** px 0% 0px 0% 10% 5% 4% 5%" at bounding box center [1453, 473] width 177 height 147
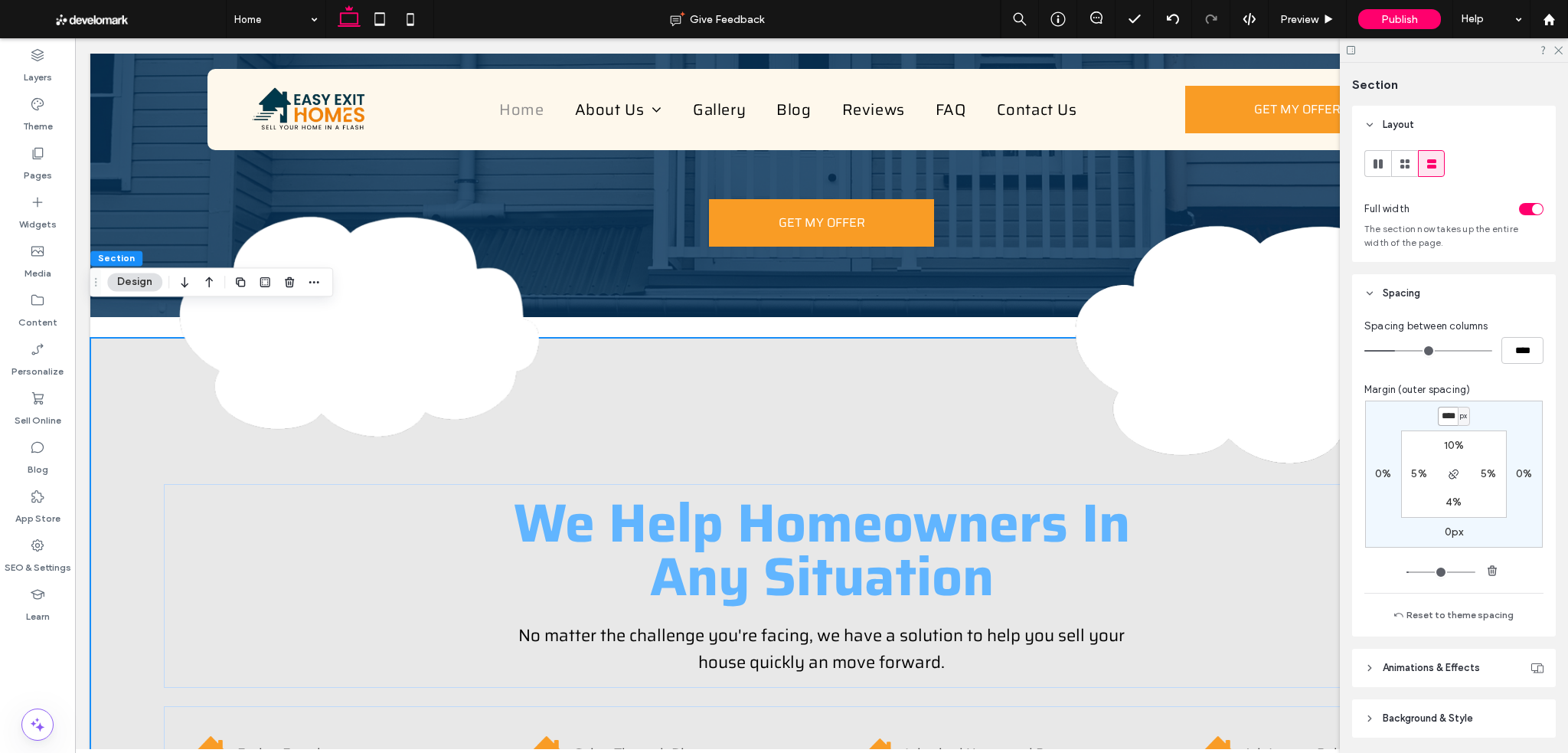
click at [1445, 421] on input "****" at bounding box center [1447, 416] width 20 height 19
type input "****"
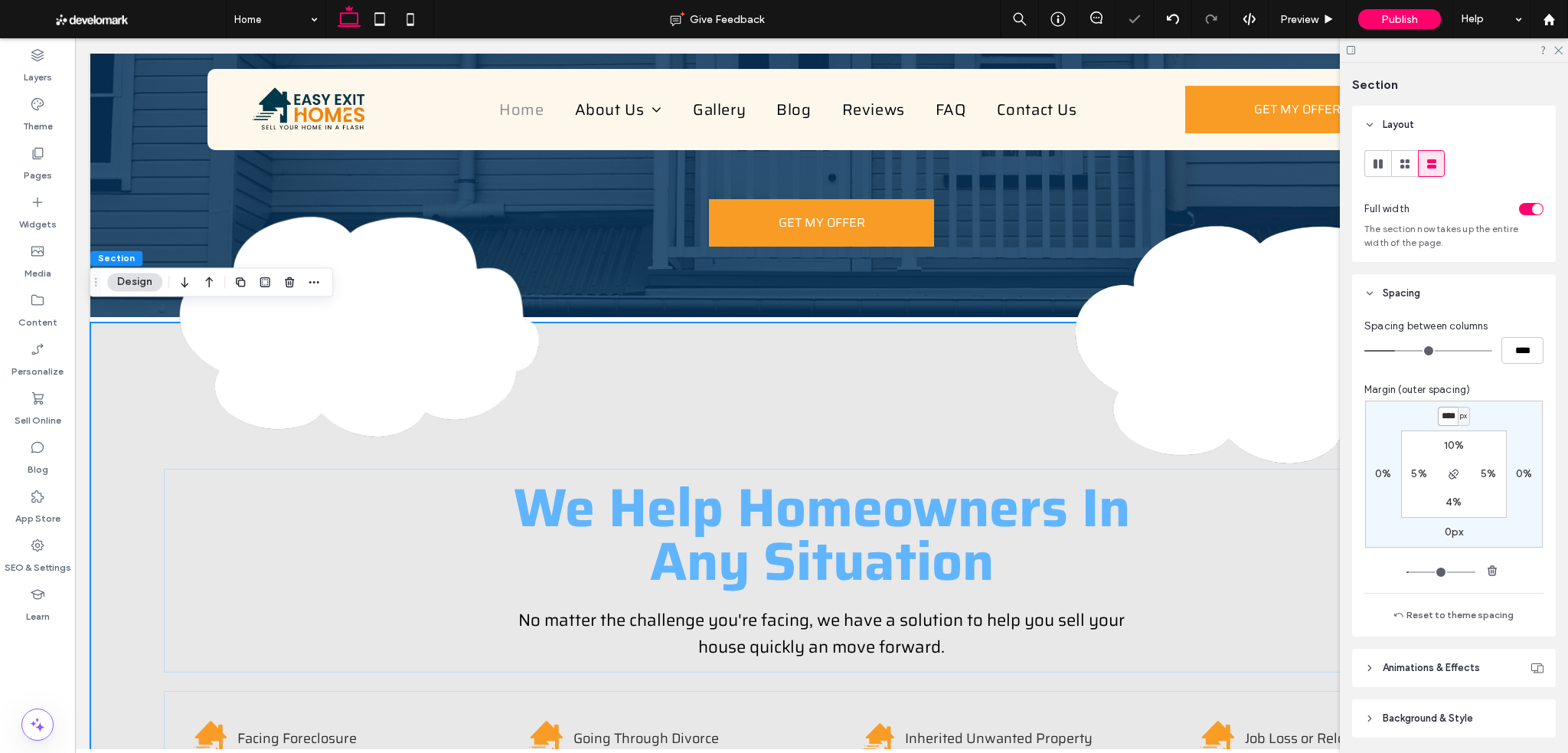
type input "*"
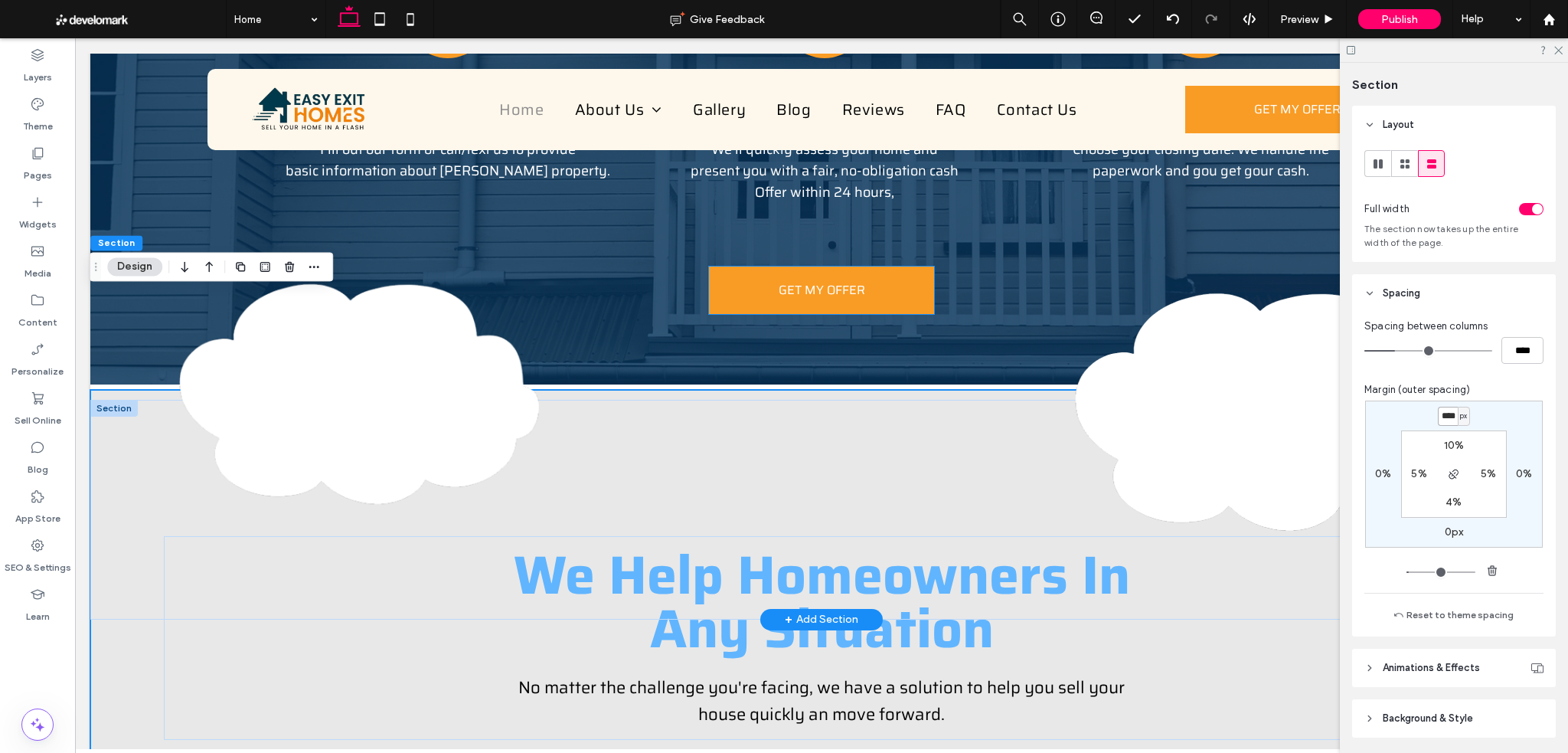
scroll to position [2442, 0]
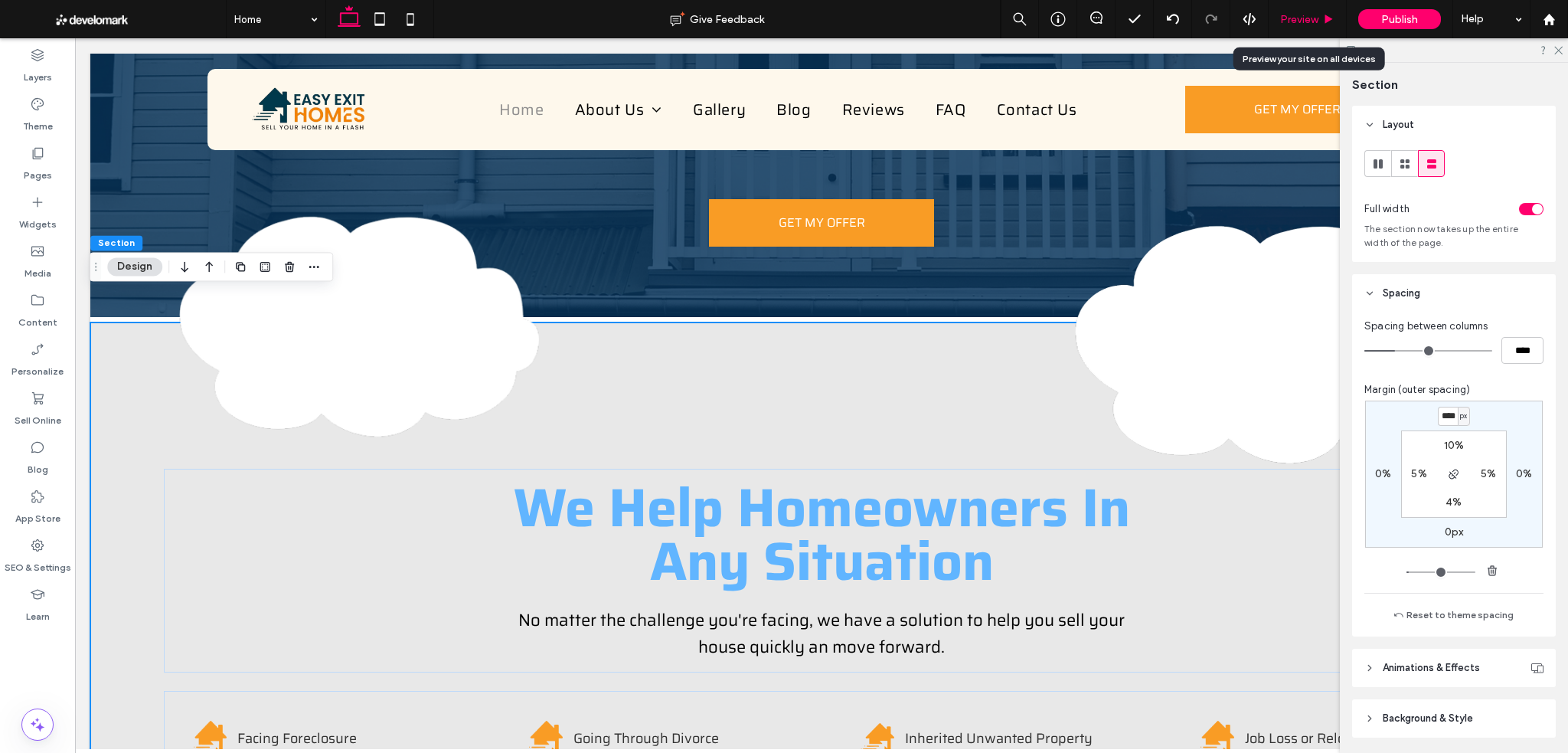
click at [1315, 23] on span "Preview" at bounding box center [1299, 19] width 38 height 13
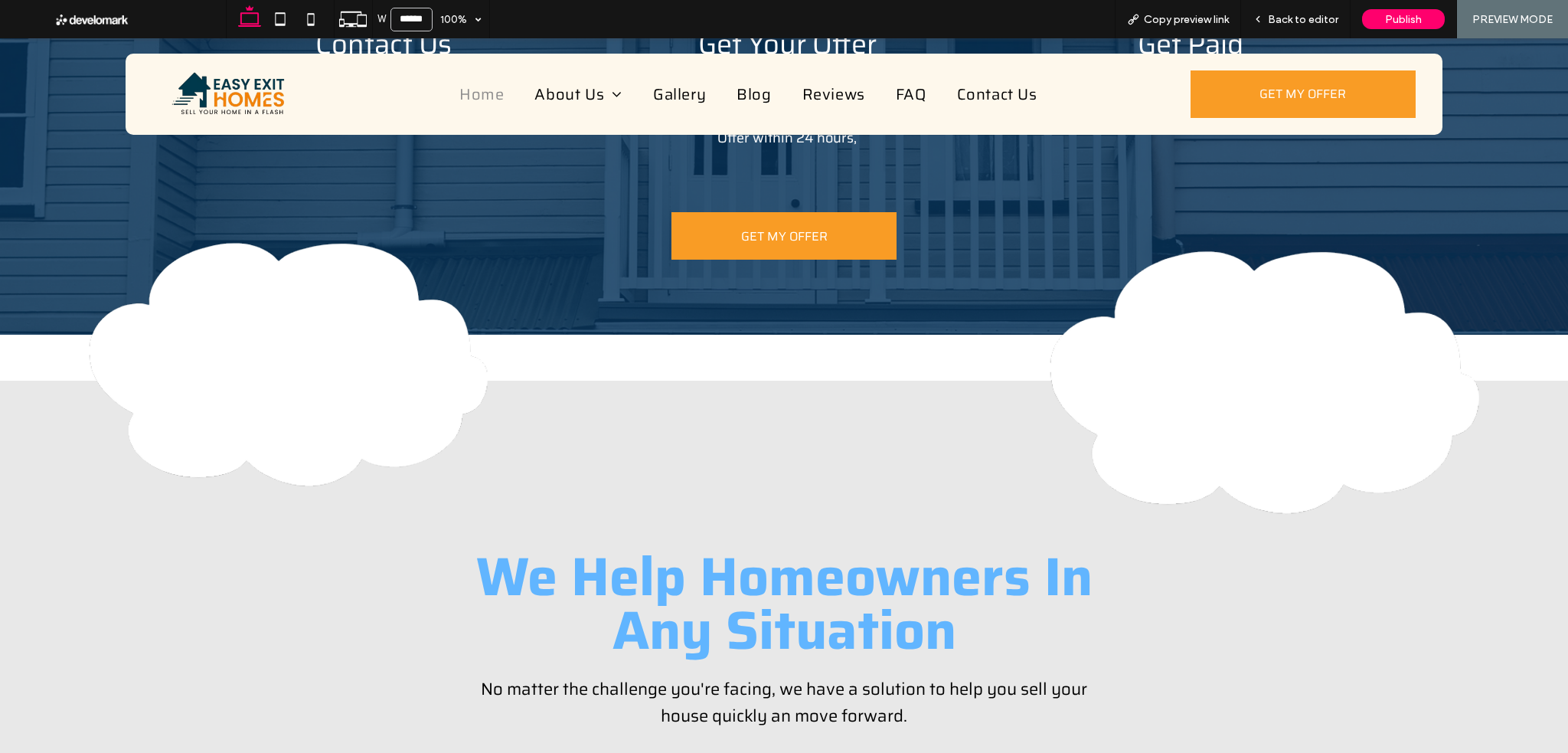
scroll to position [2456, 0]
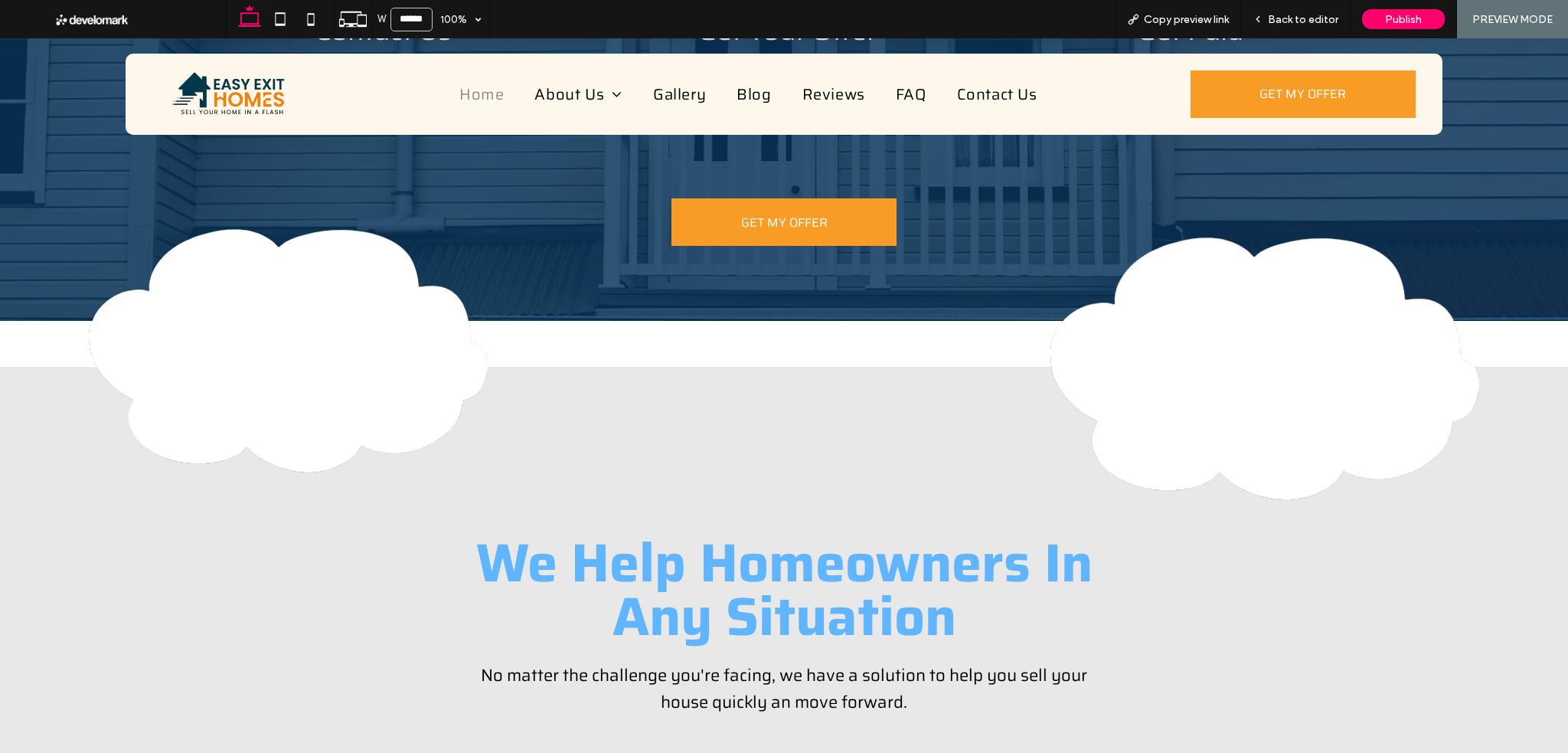
click at [1315, 23] on span "Back to editor" at bounding box center [1303, 19] width 71 height 13
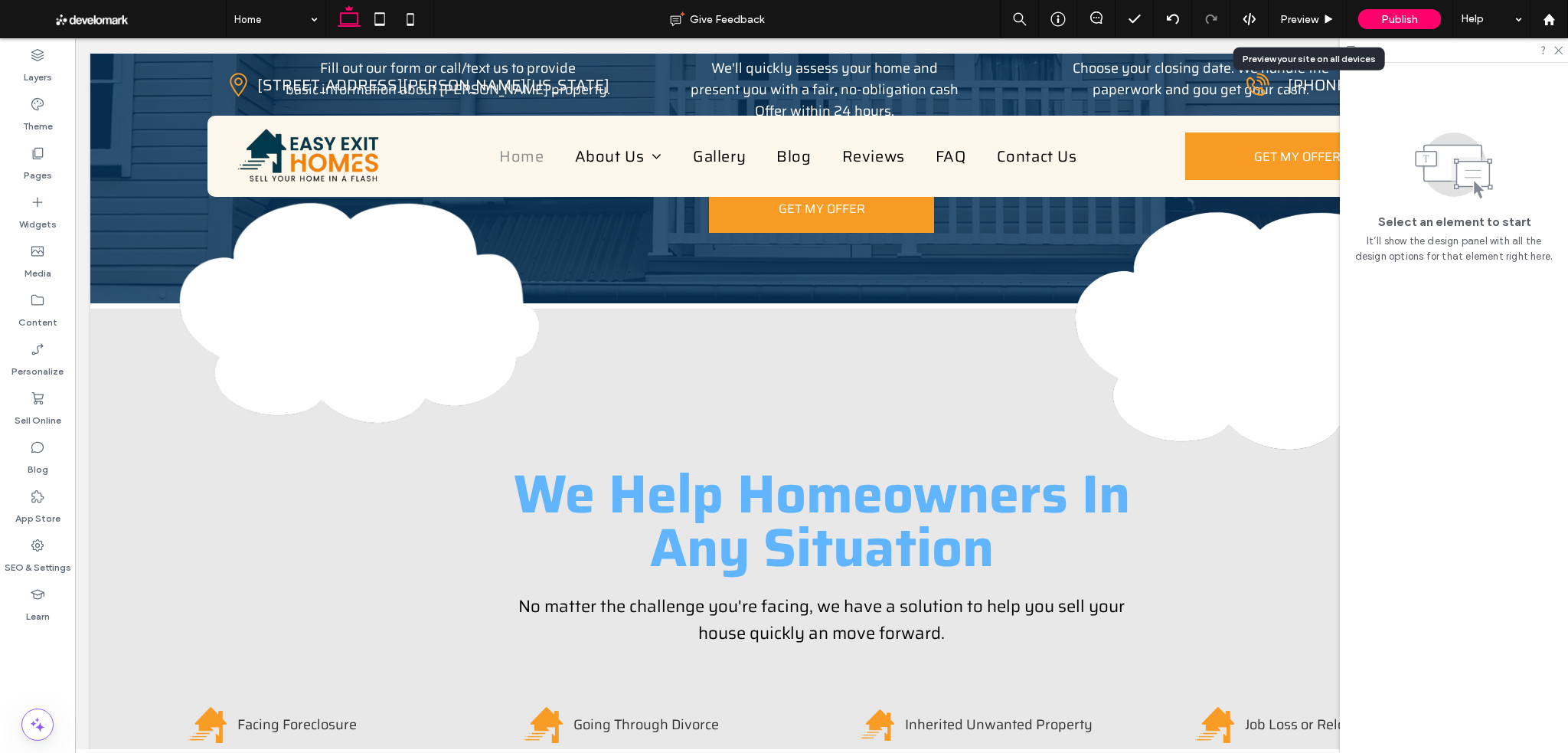
scroll to position [2442, 0]
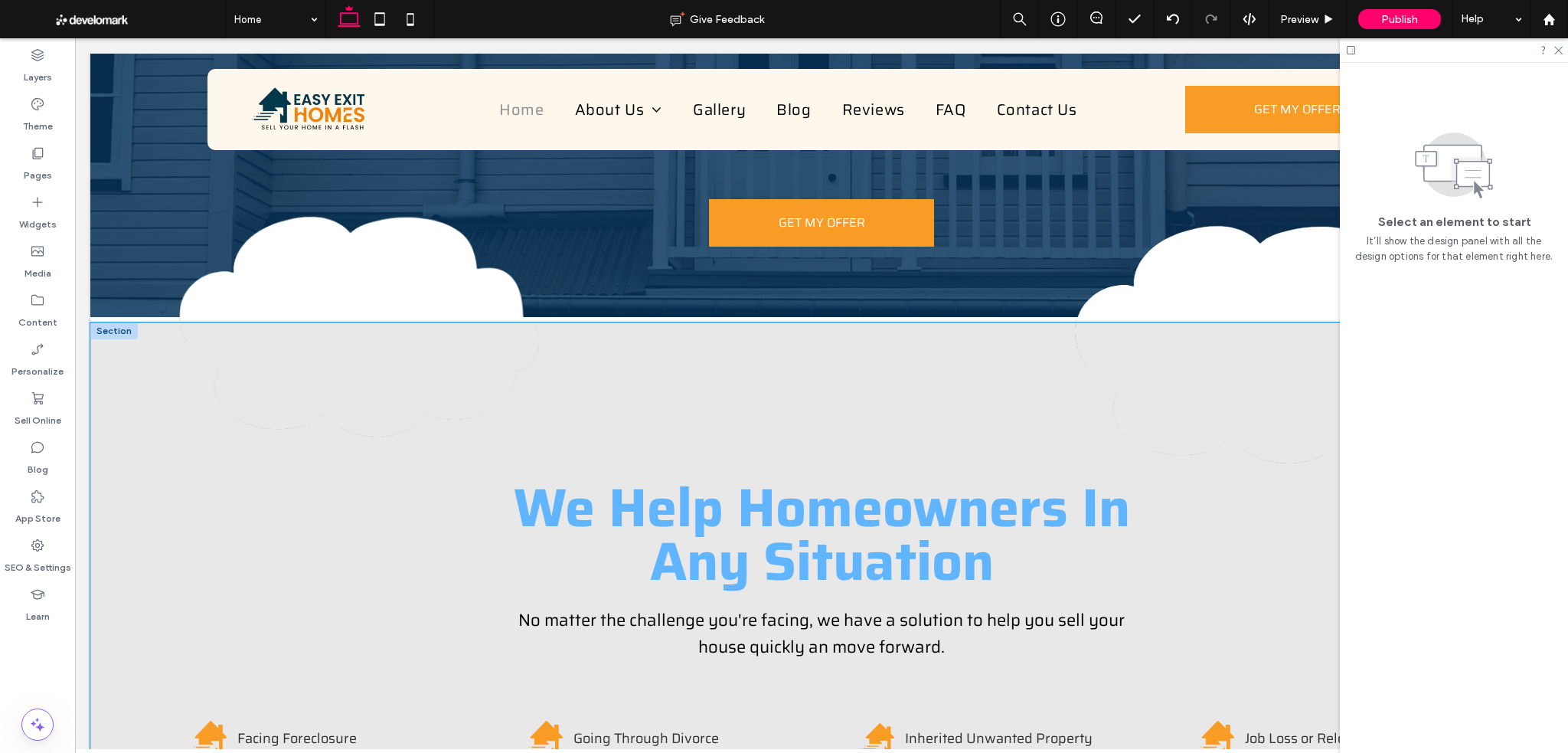
click at [132, 575] on div "We Help Homeowners In Any Situation No matter the challenge you're facing, we h…" at bounding box center [822, 641] width 1462 height 636
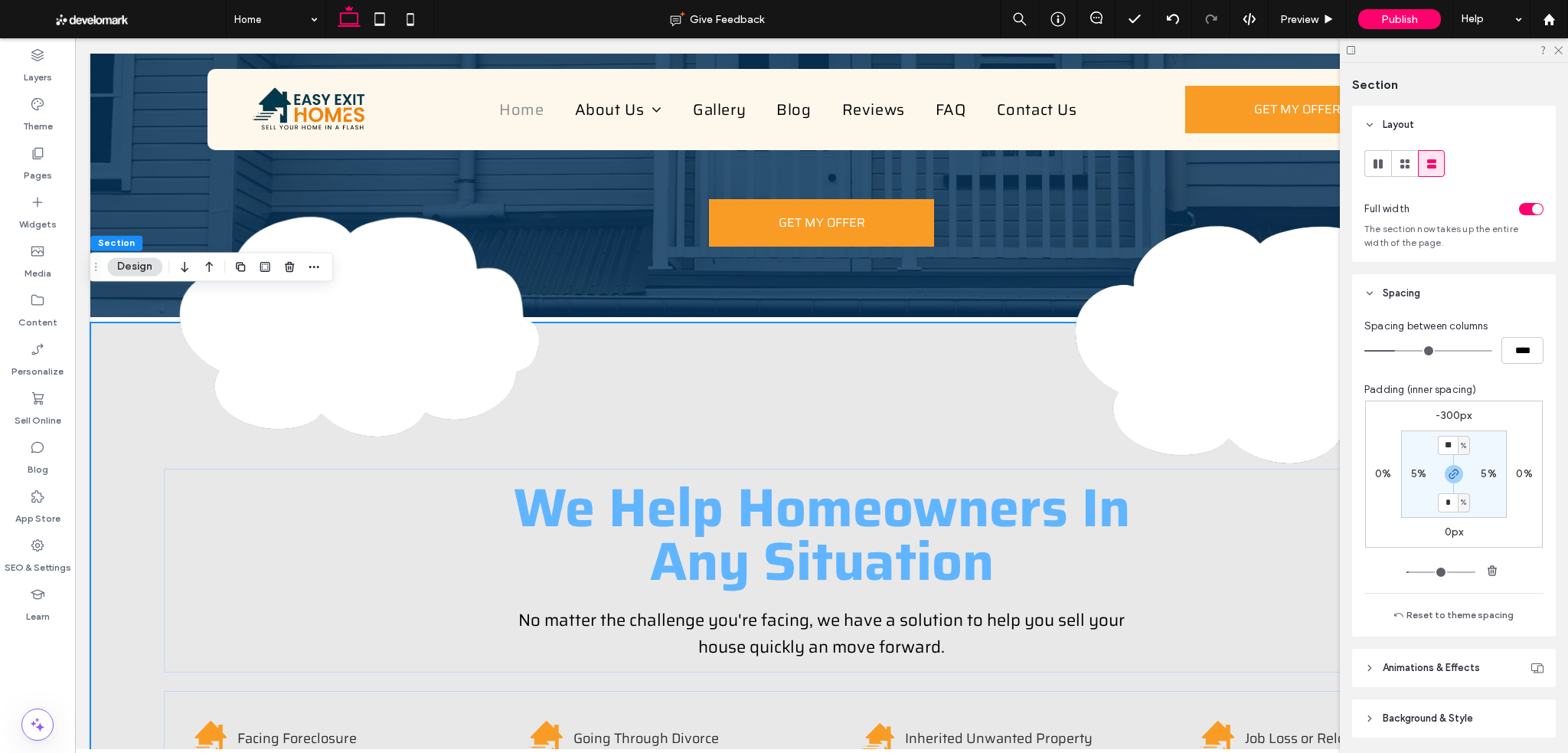
click at [1454, 414] on label "-300px" at bounding box center [1453, 415] width 36 height 13
type input "*"
type input "****"
type input "*"
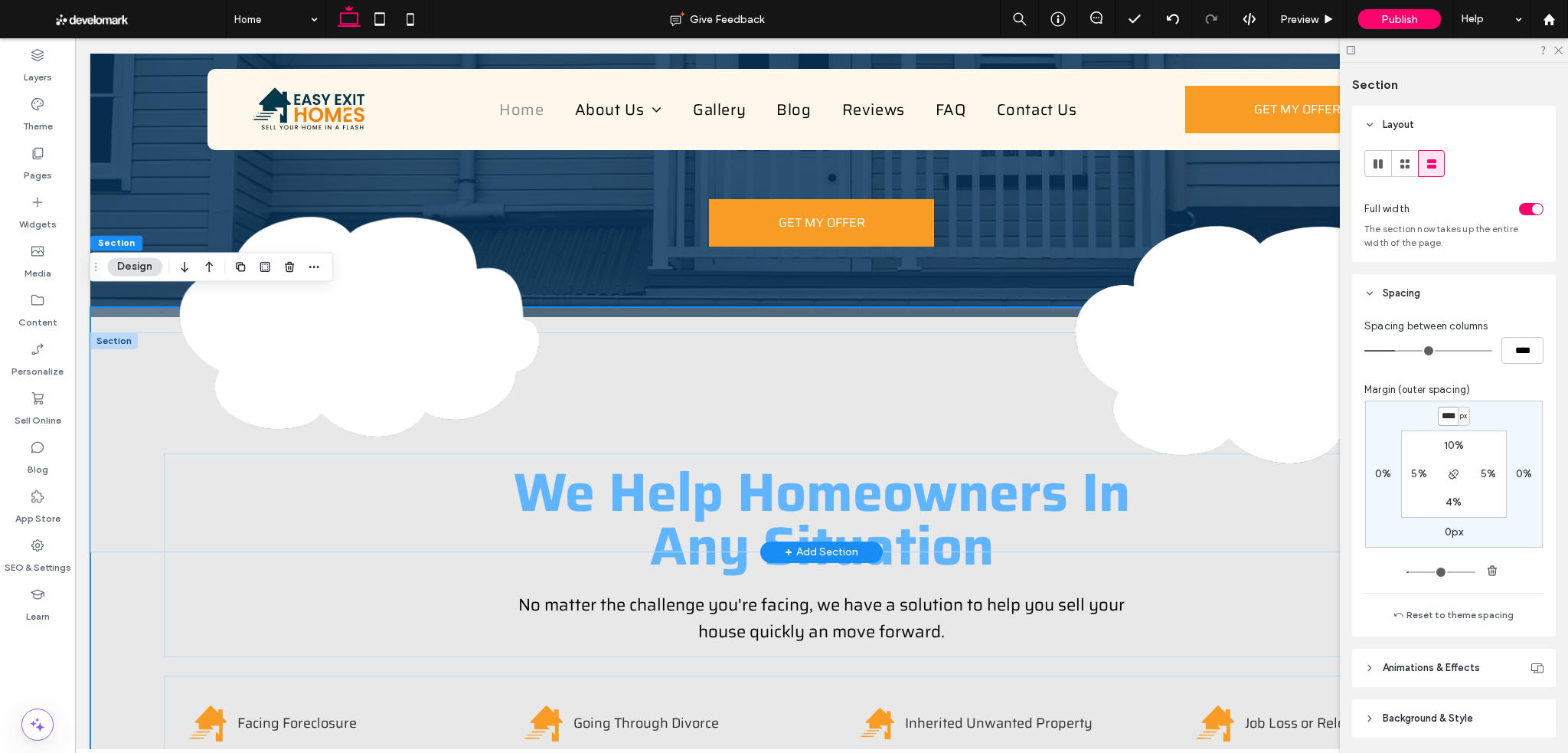
scroll to position [0, 0]
click at [1445, 422] on input "****" at bounding box center [1447, 416] width 20 height 19
type input "****"
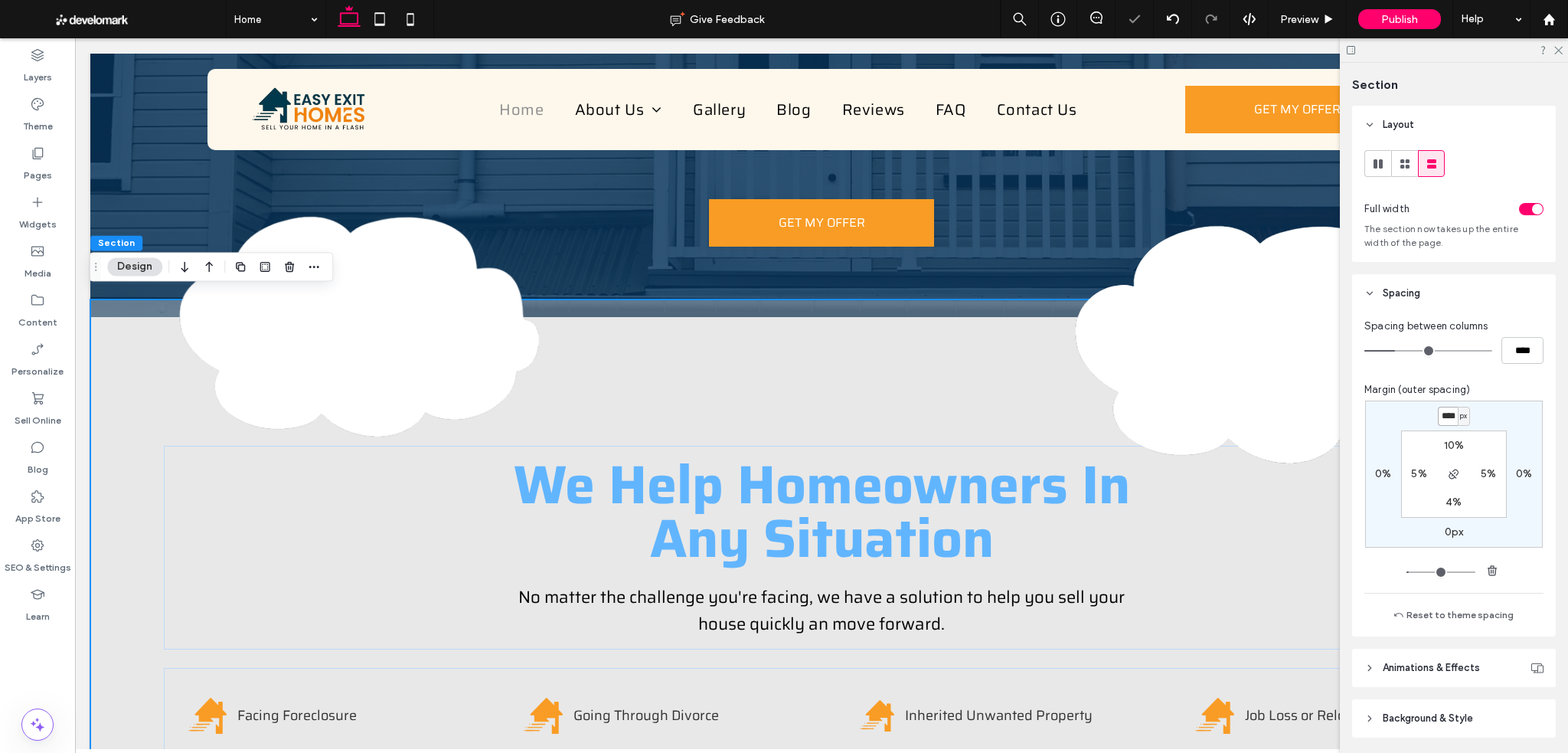
type input "*"
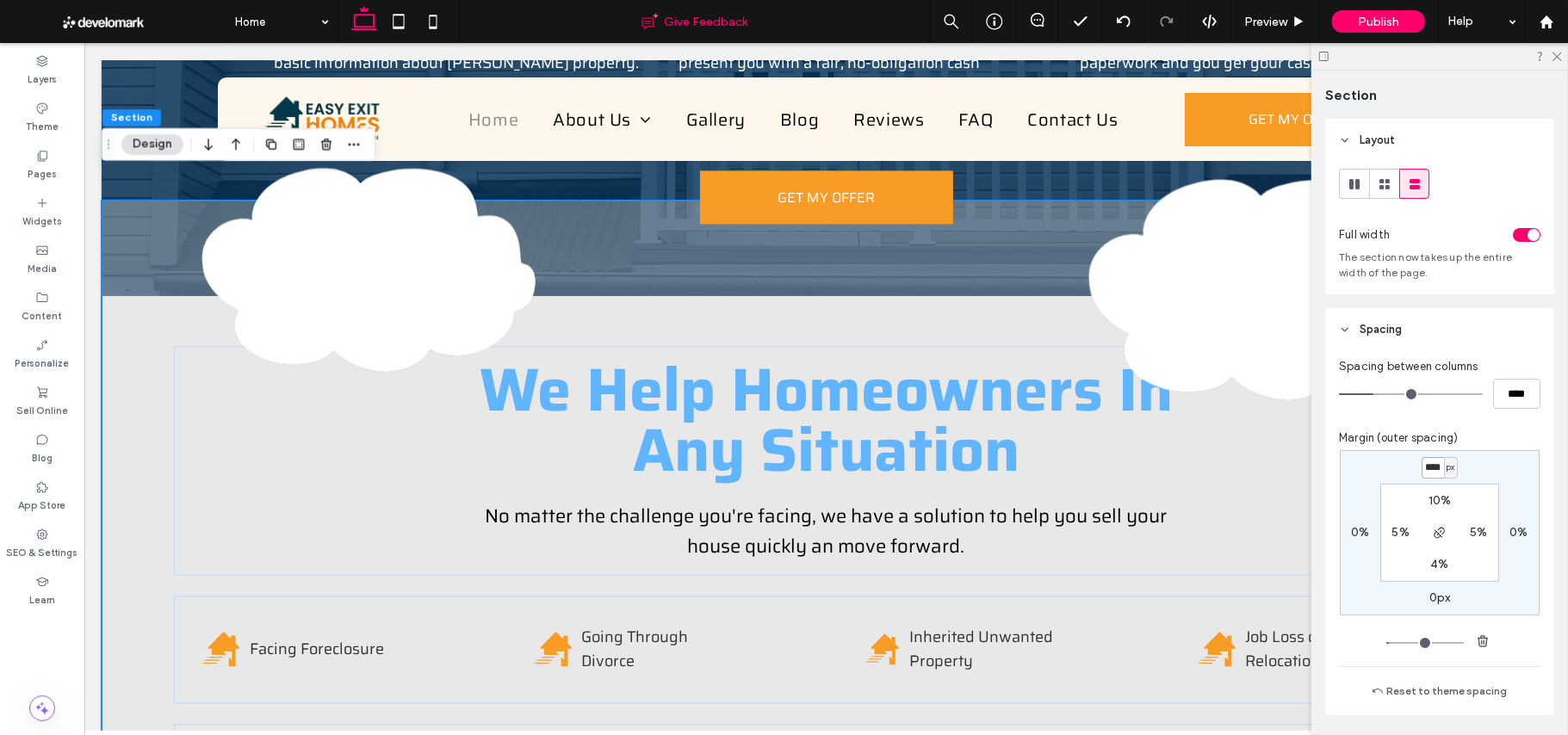
scroll to position [2745, 0]
type input "****"
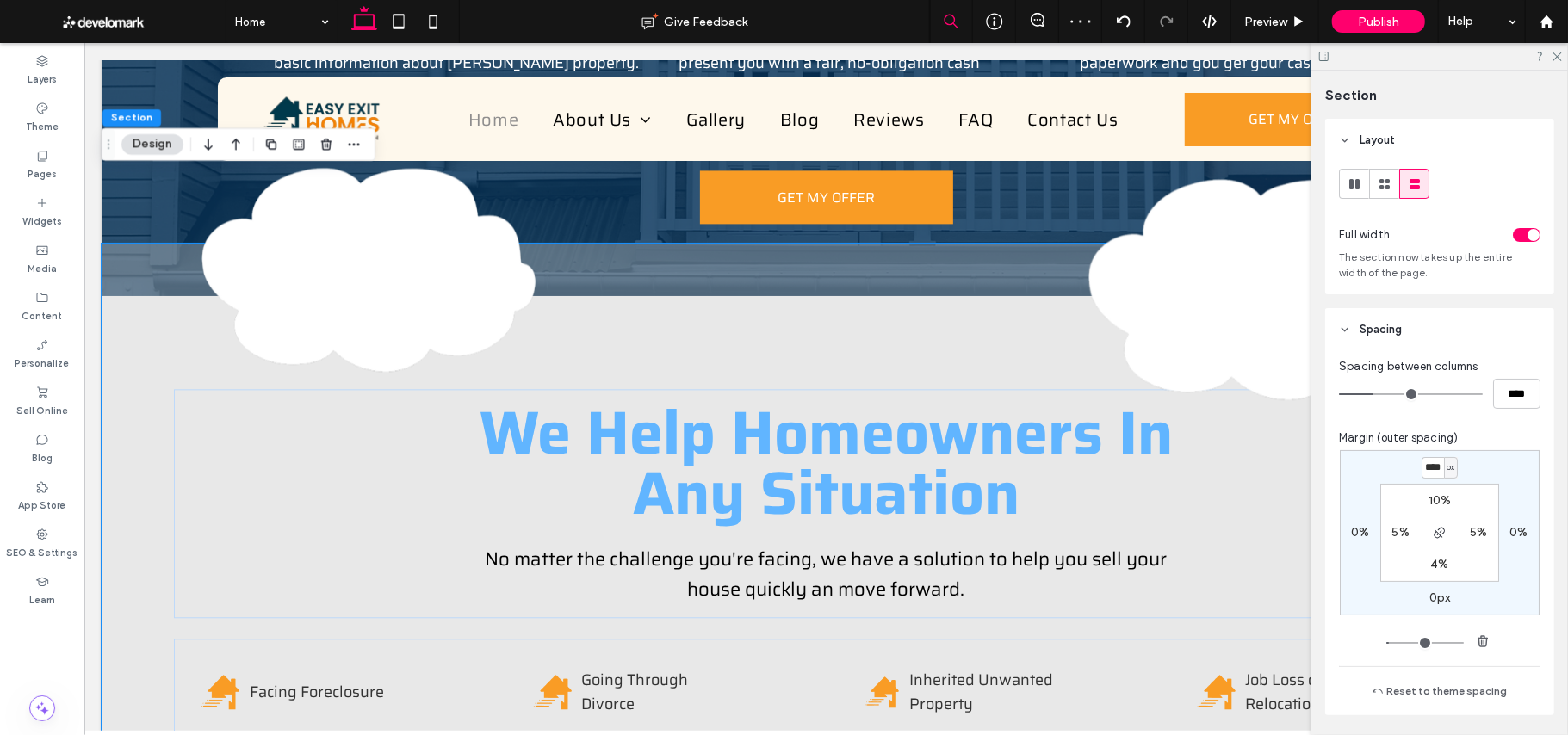
type input "*"
type input "****"
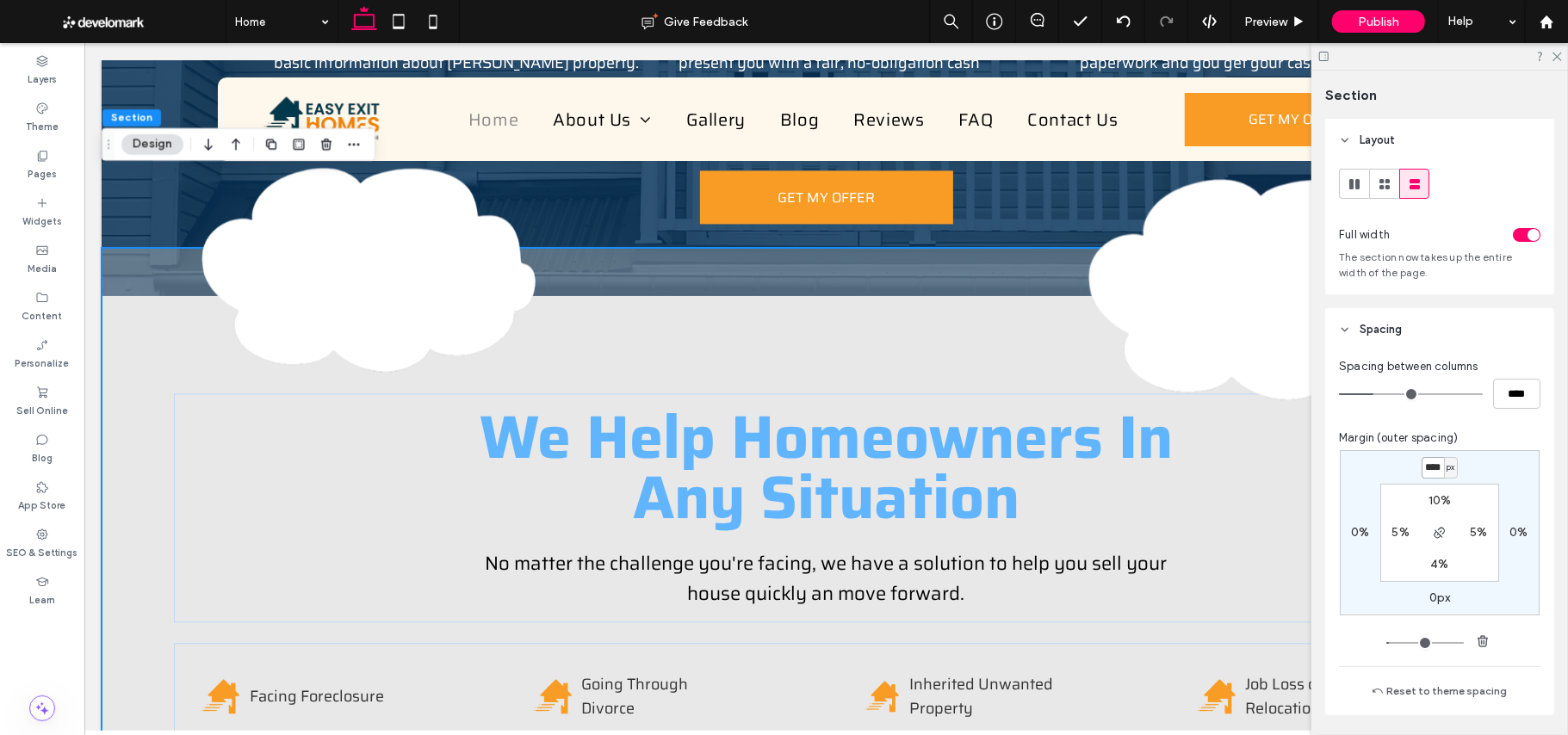
scroll to position [0, 0]
type input "*"
type input "*****"
type input "*"
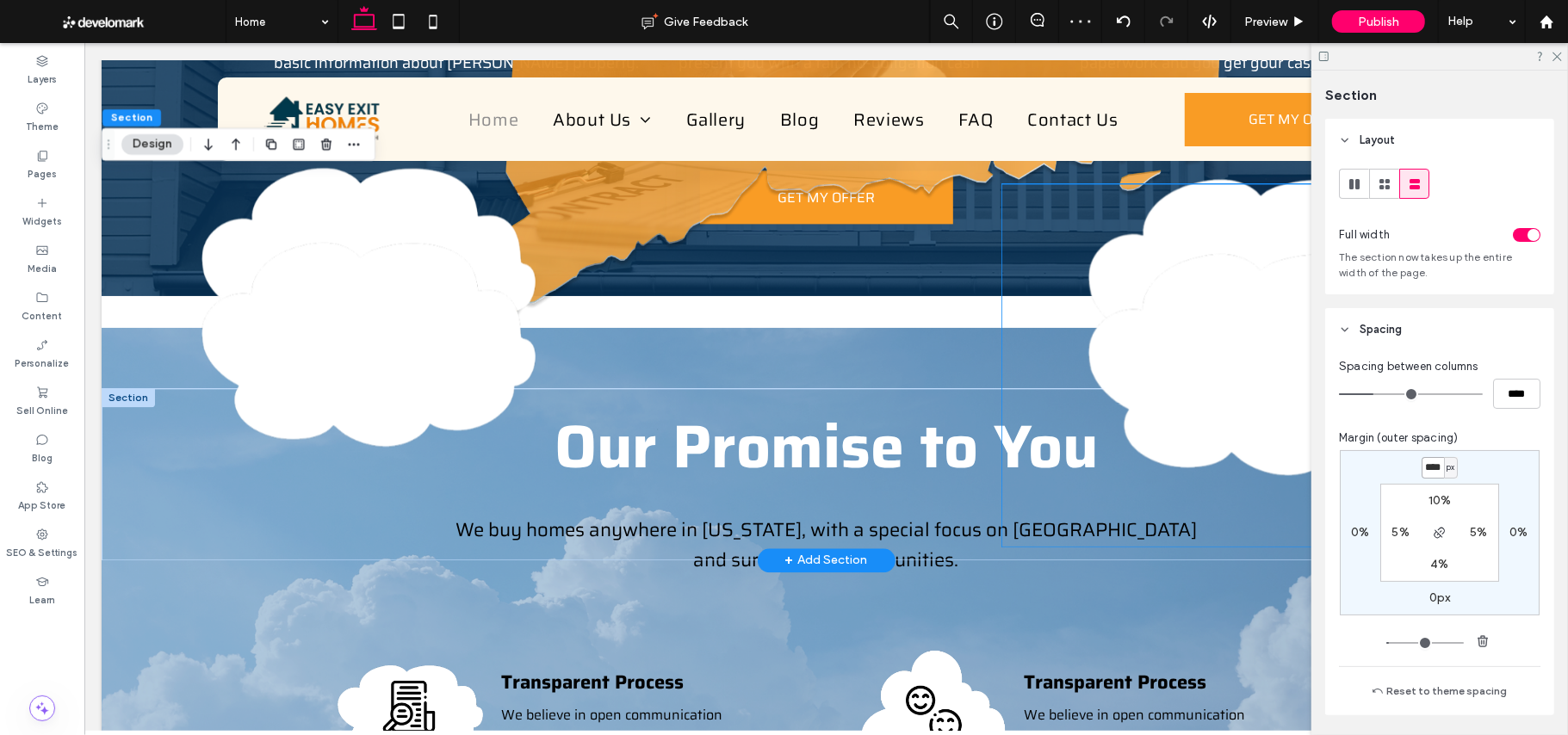
scroll to position [0, 1]
type input "****"
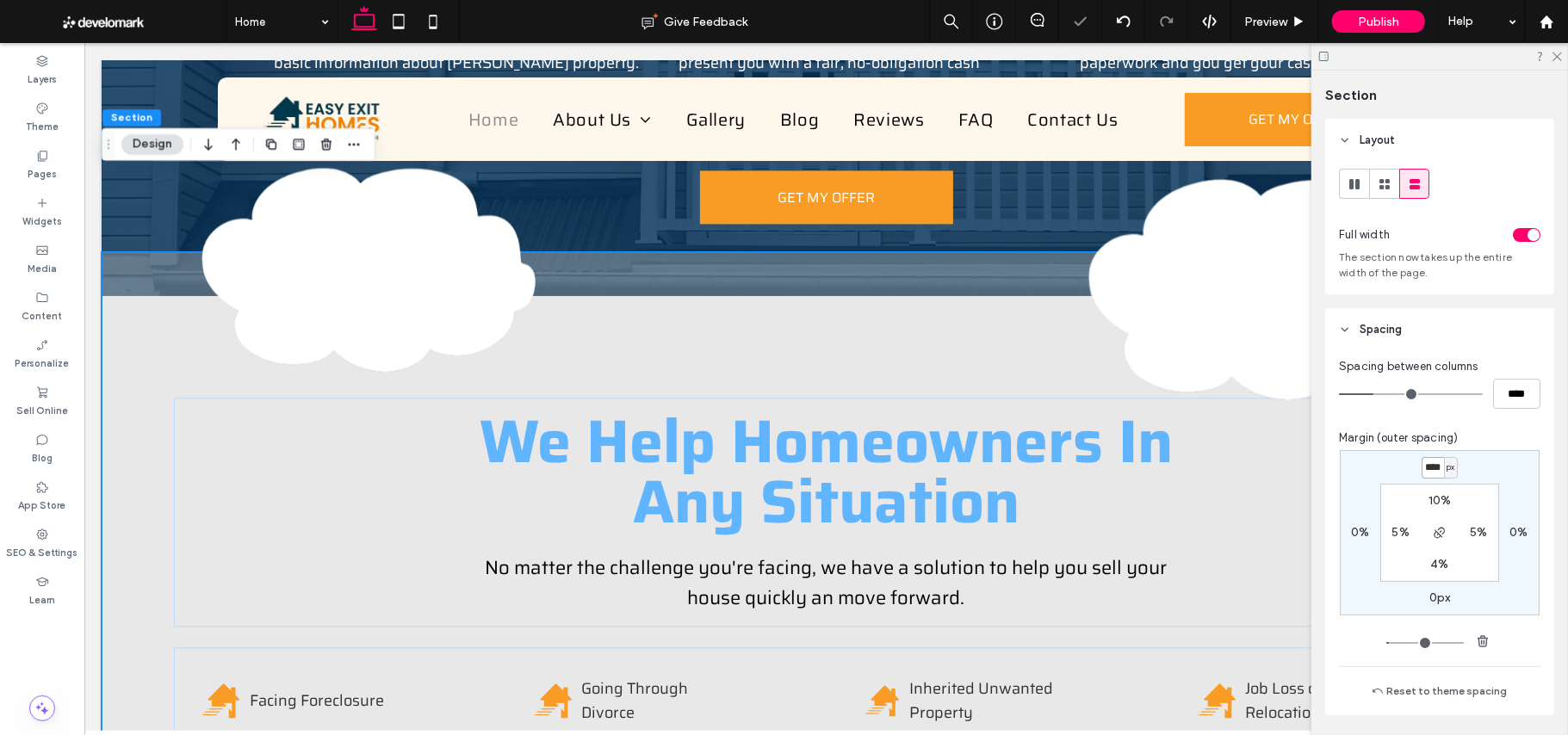
type input "*"
type input "****"
type input "*"
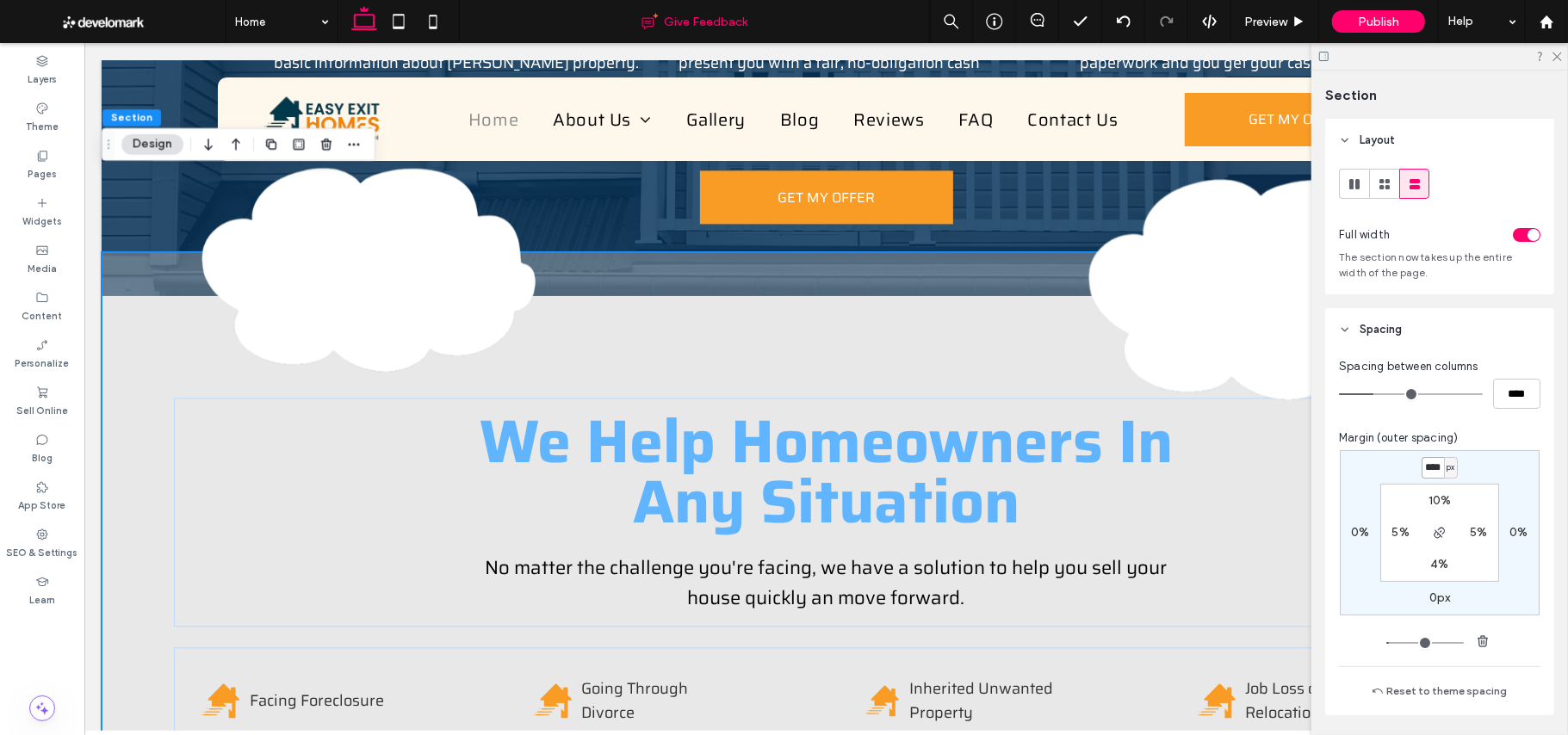
scroll to position [0, 0]
click at [1564, 54] on div at bounding box center [1439, 56] width 257 height 27
click at [1557, 54] on icon at bounding box center [1556, 55] width 11 height 11
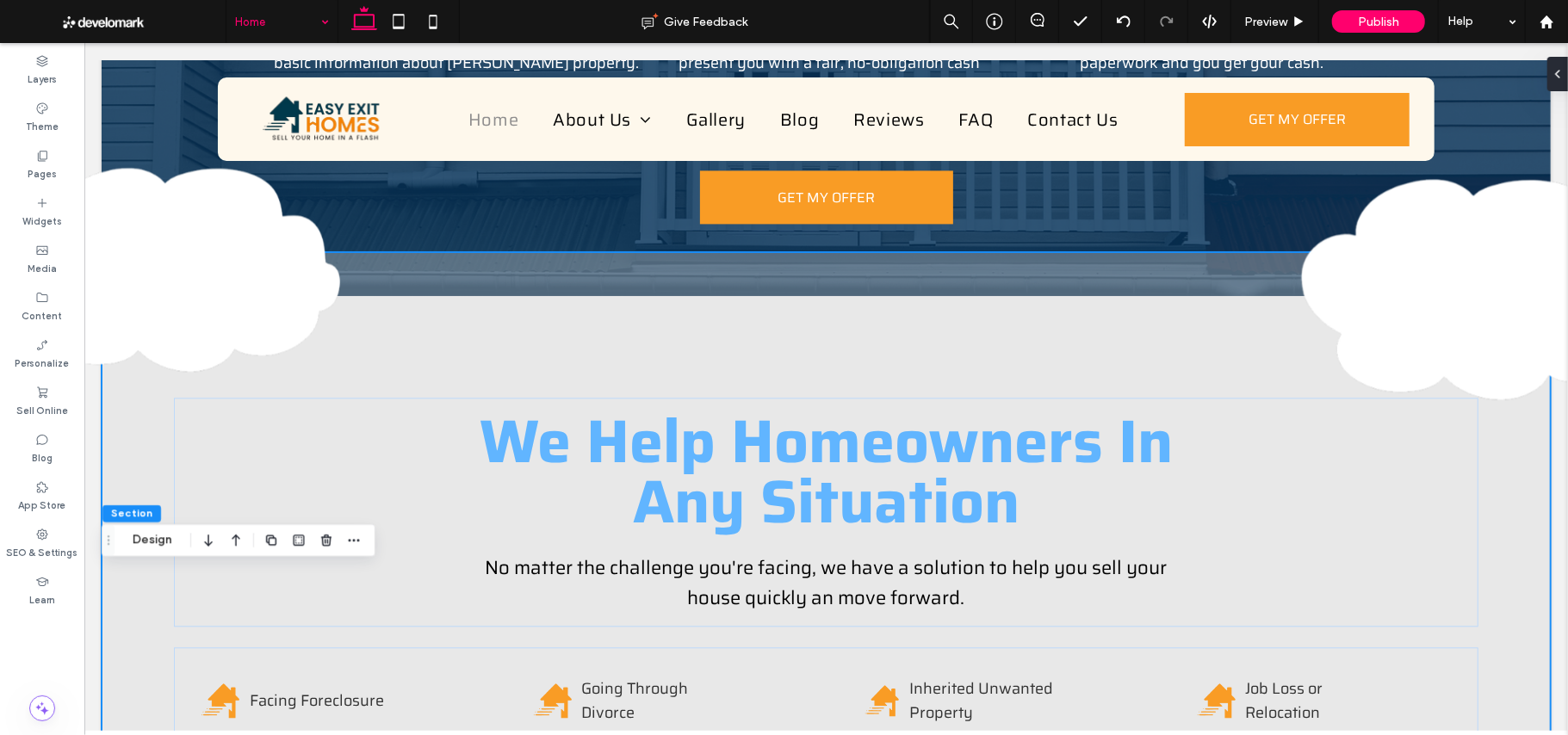
scroll to position [2400, 0]
